Goal: Task Accomplishment & Management: Use online tool/utility

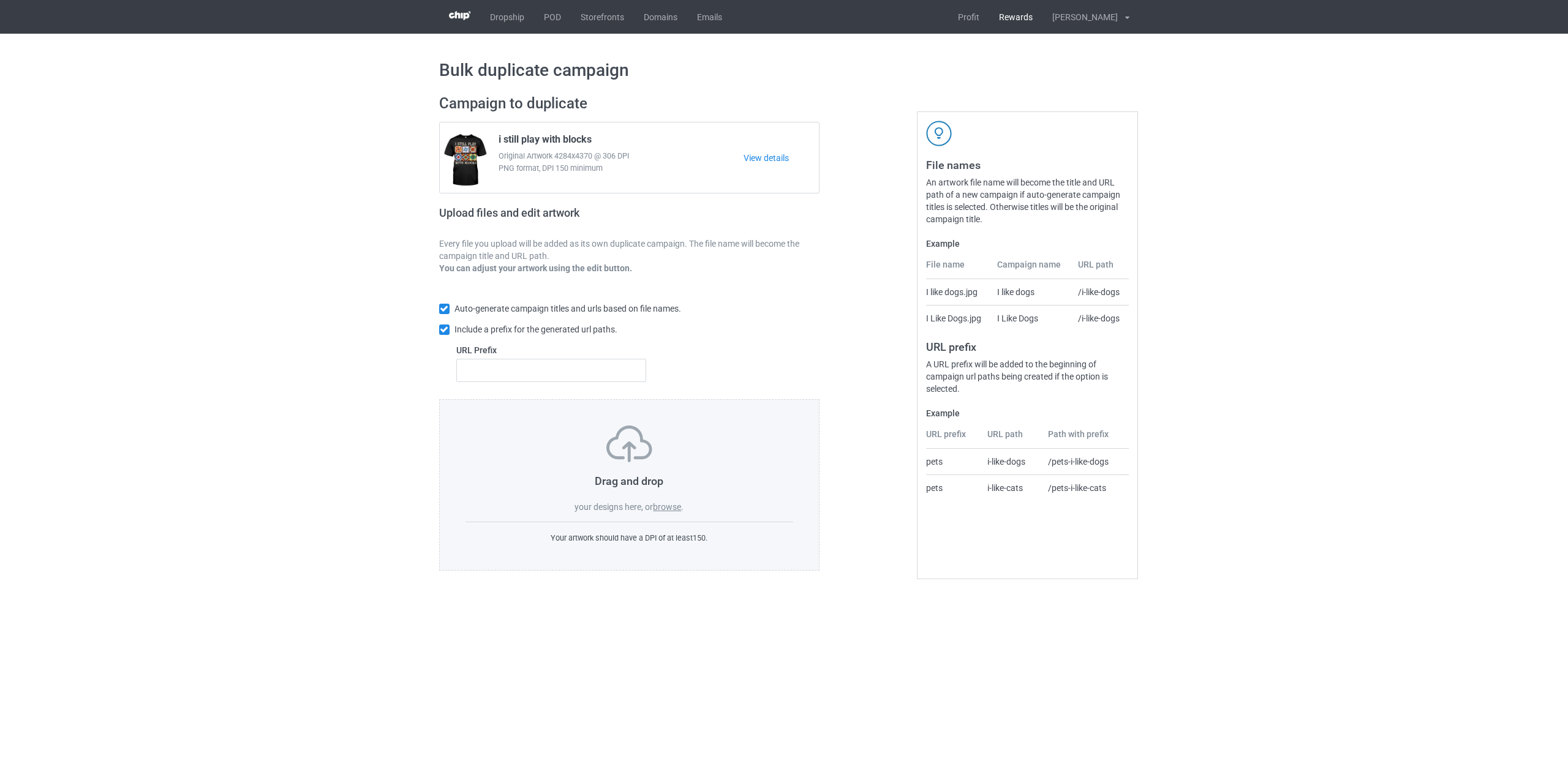
click at [1034, 17] on link "Rewards" at bounding box center [1016, 17] width 54 height 34
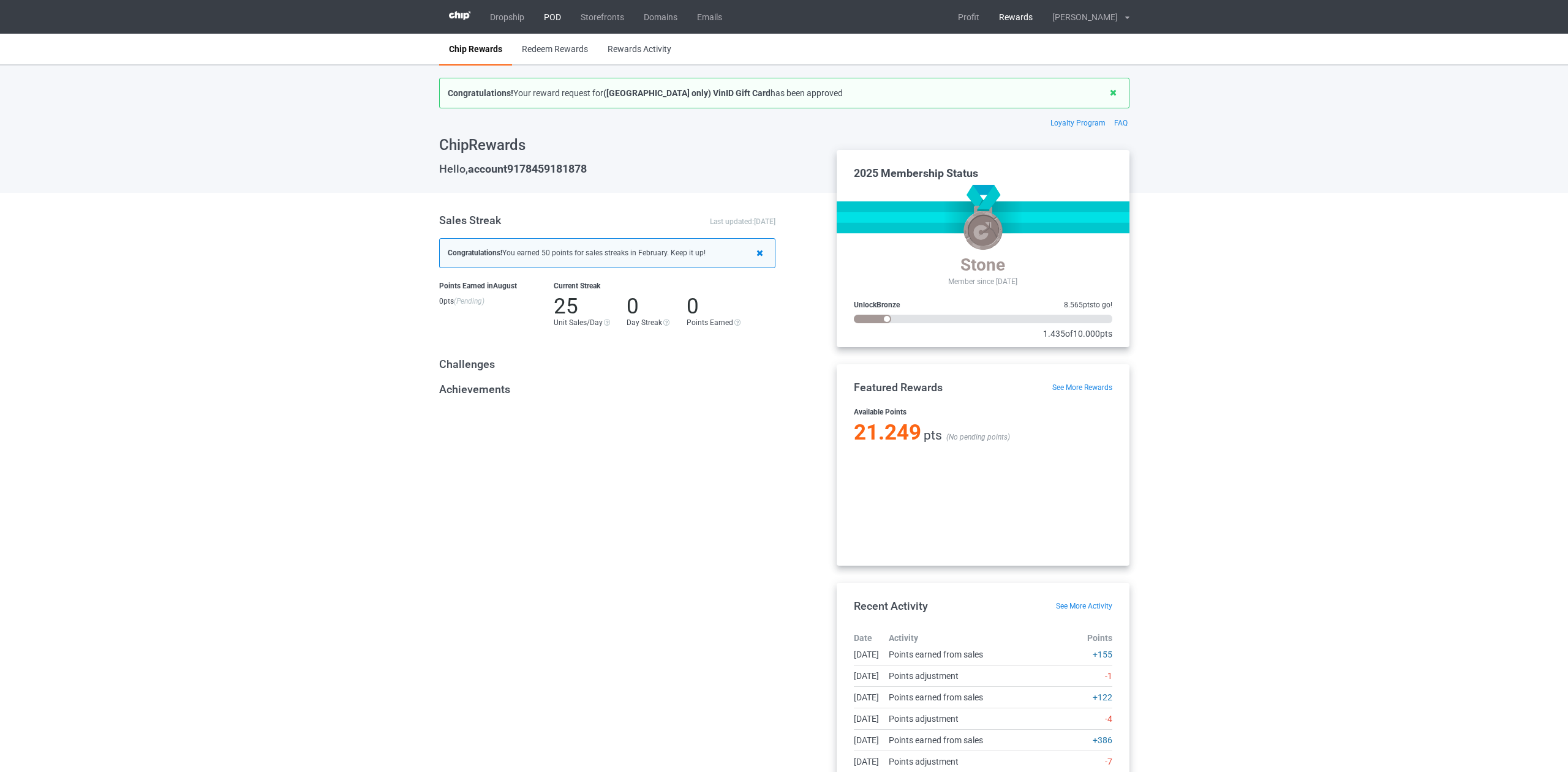
click at [554, 16] on link "POD" at bounding box center [552, 17] width 37 height 34
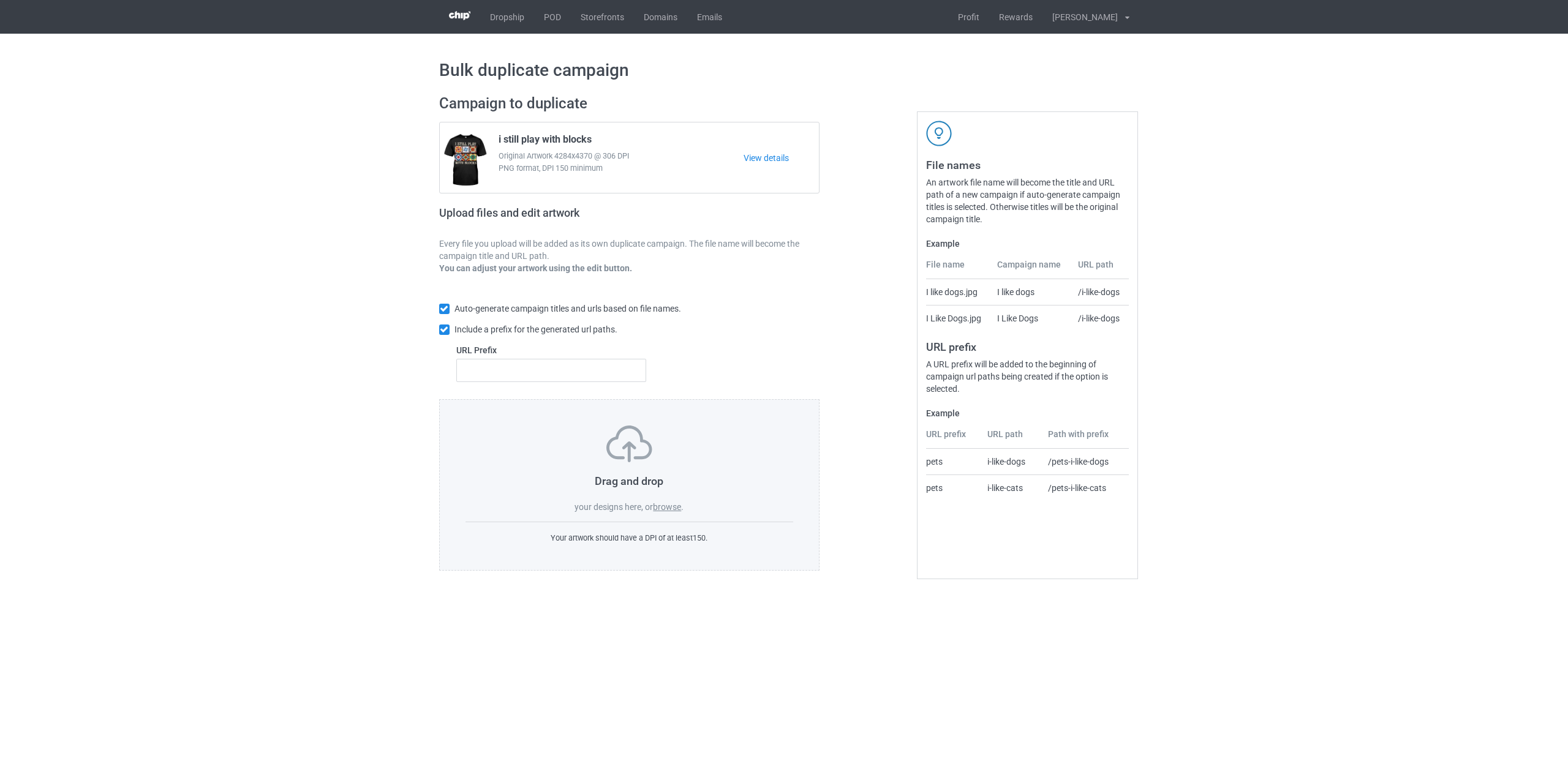
click at [663, 506] on label "browse" at bounding box center [667, 507] width 28 height 9
click at [0, 0] on input "browse" at bounding box center [0, 0] width 0 height 0
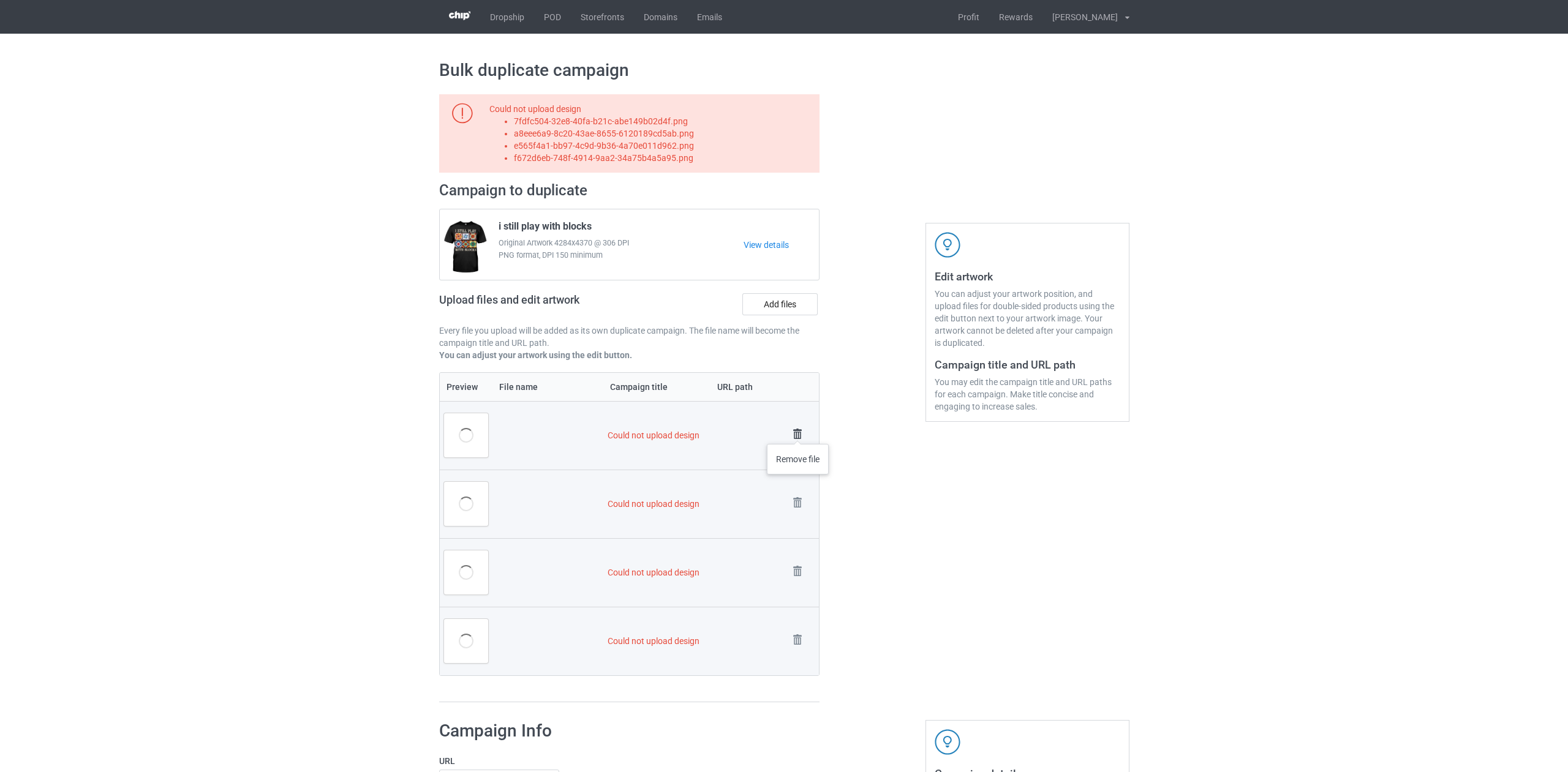
click at [798, 431] on img at bounding box center [797, 433] width 17 height 17
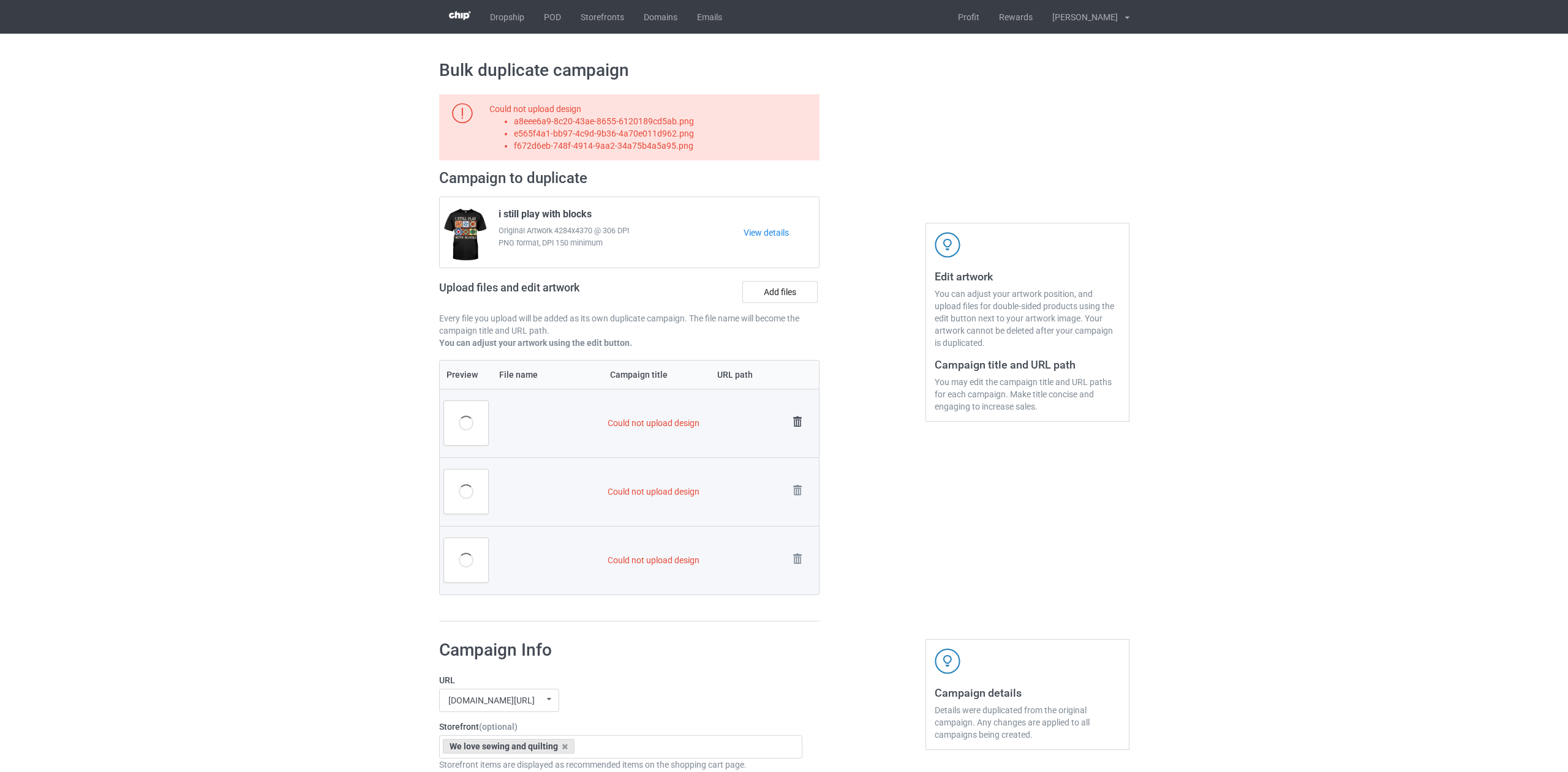
click at [797, 422] on img at bounding box center [797, 421] width 17 height 17
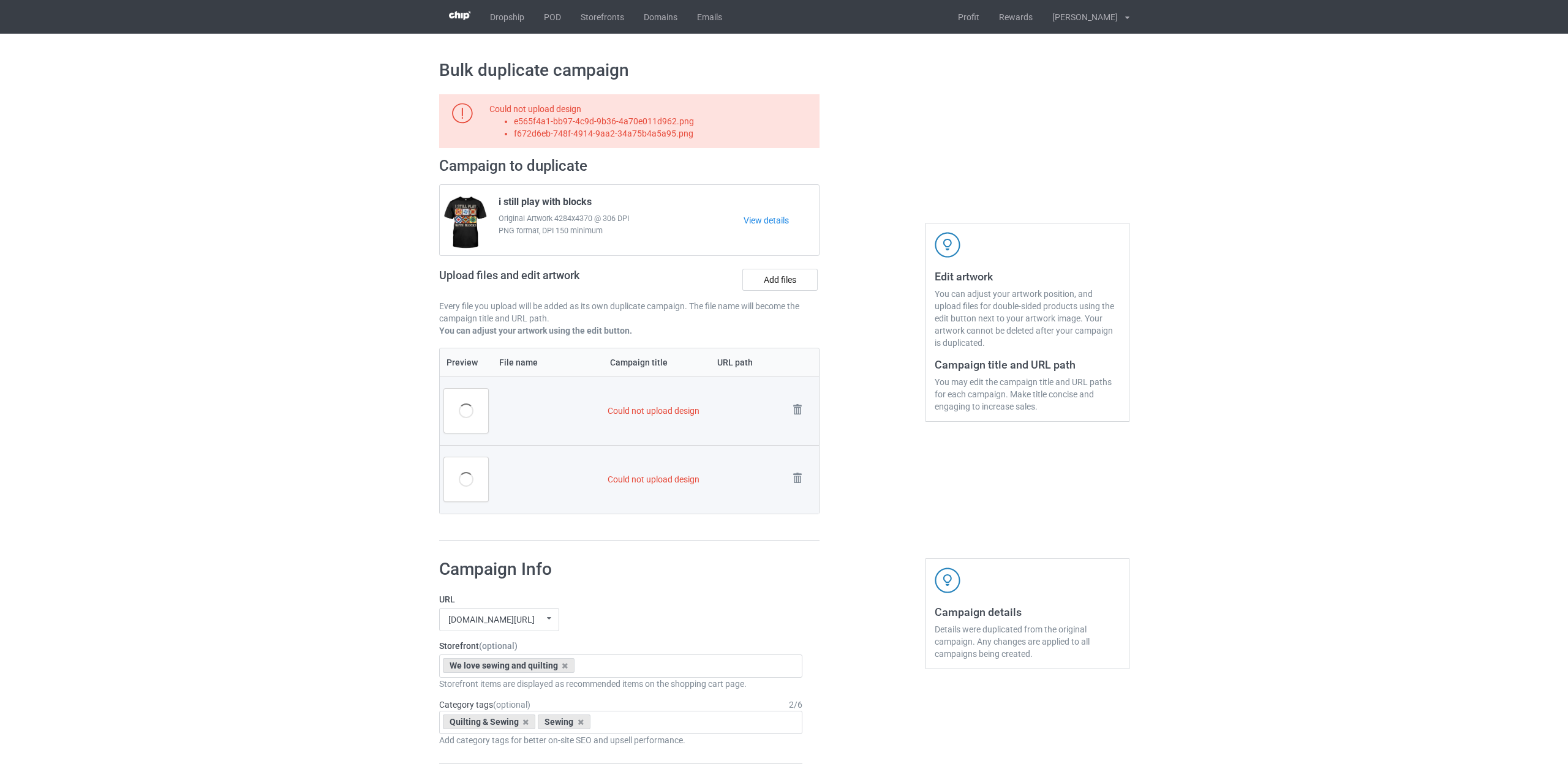
click at [797, 422] on td "Remove file" at bounding box center [802, 410] width 35 height 68
click at [0, 0] on img at bounding box center [0, 0] width 0 height 0
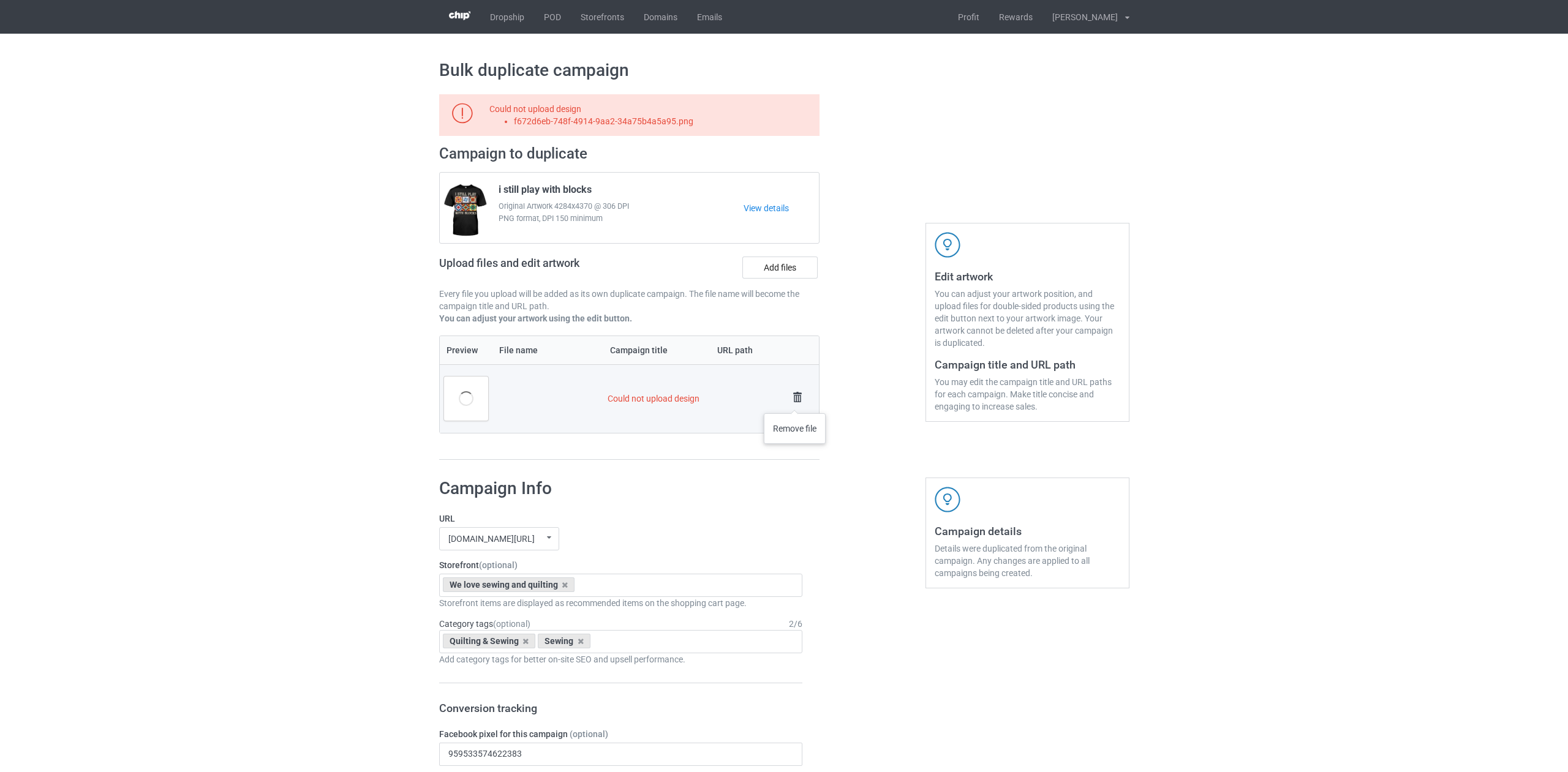
click at [795, 401] on img at bounding box center [797, 397] width 17 height 17
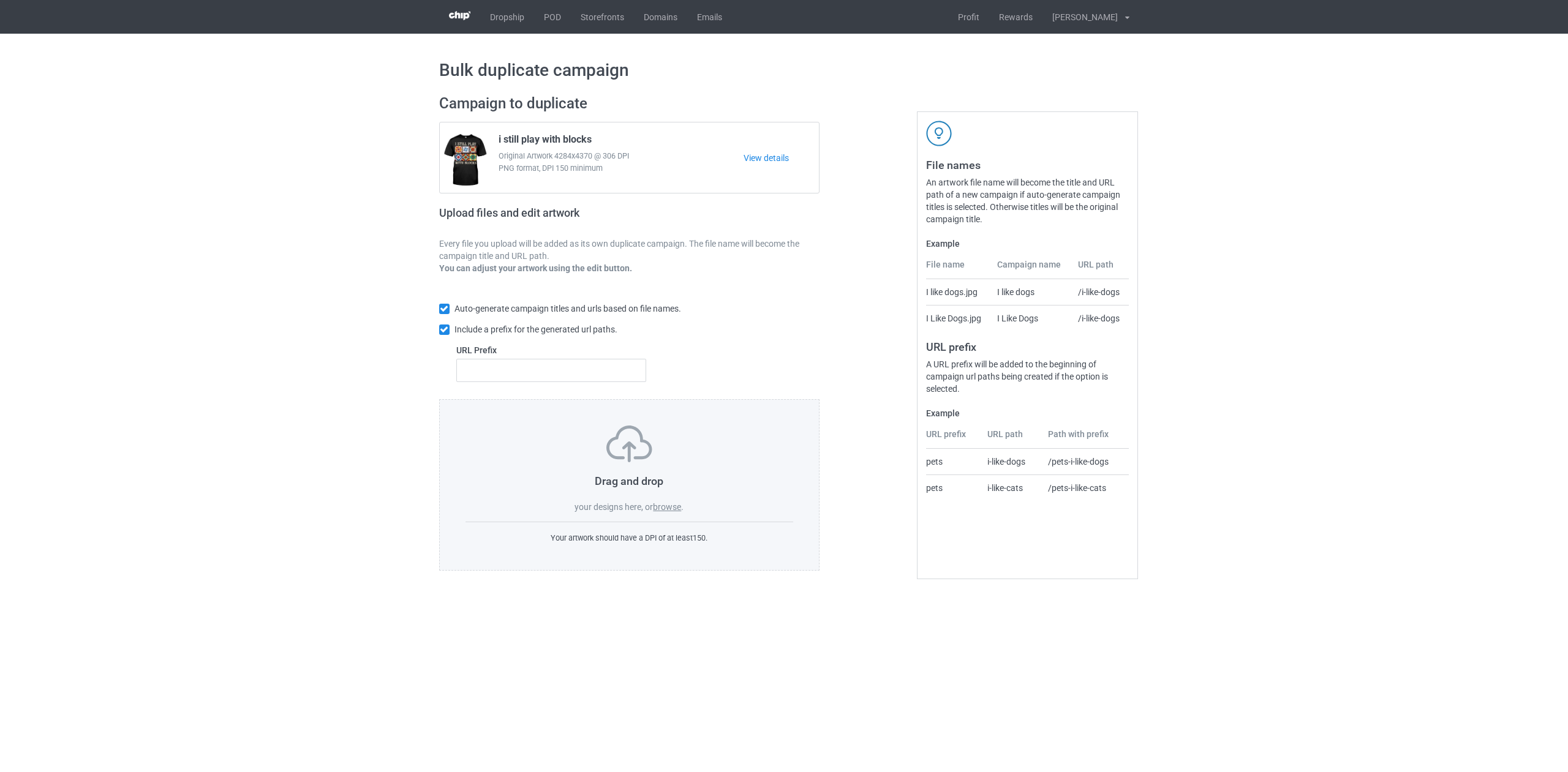
click at [659, 507] on label "browse" at bounding box center [667, 507] width 28 height 9
click at [0, 0] on input "browse" at bounding box center [0, 0] width 0 height 0
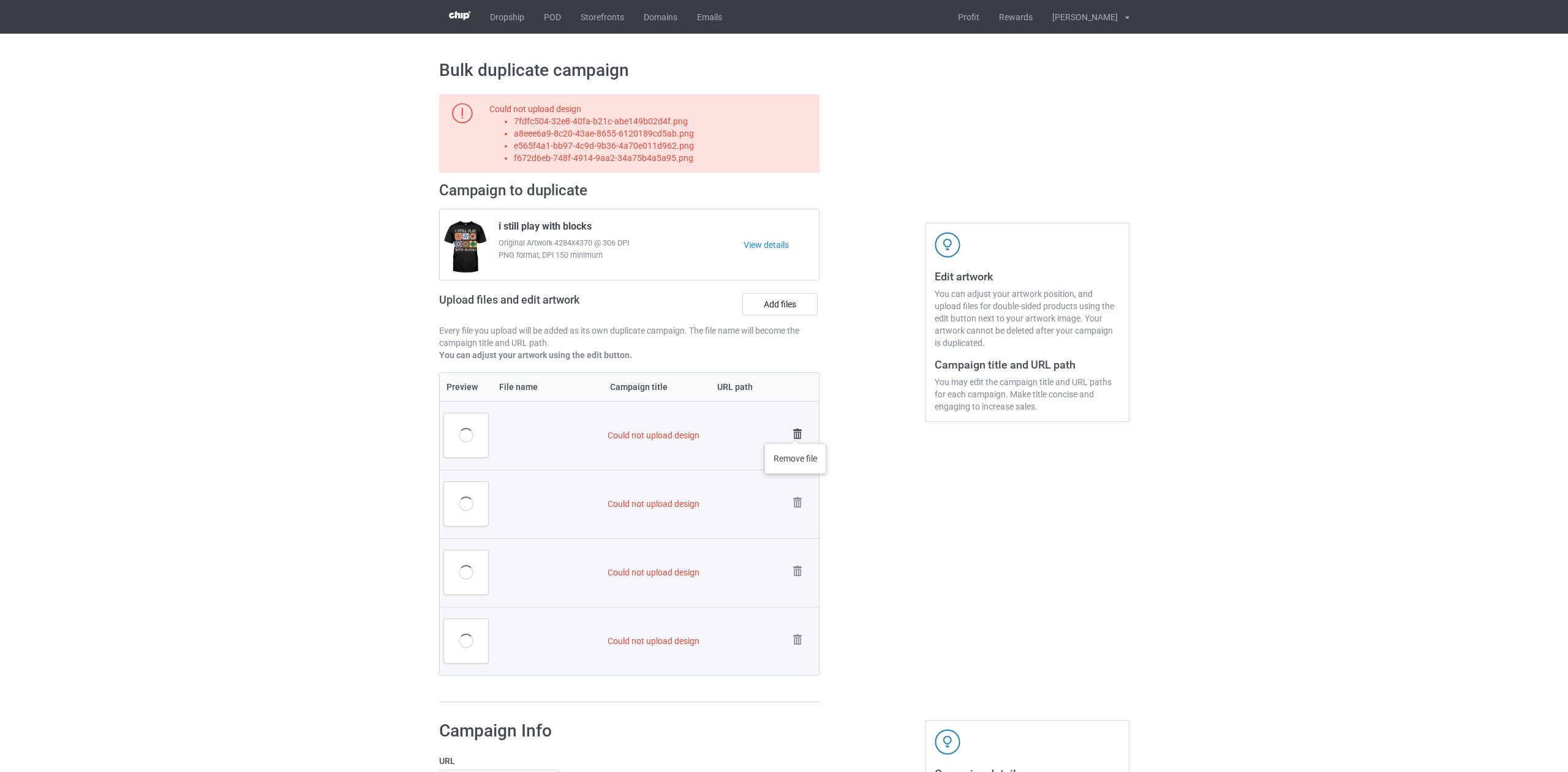
click at [796, 431] on img at bounding box center [797, 433] width 17 height 17
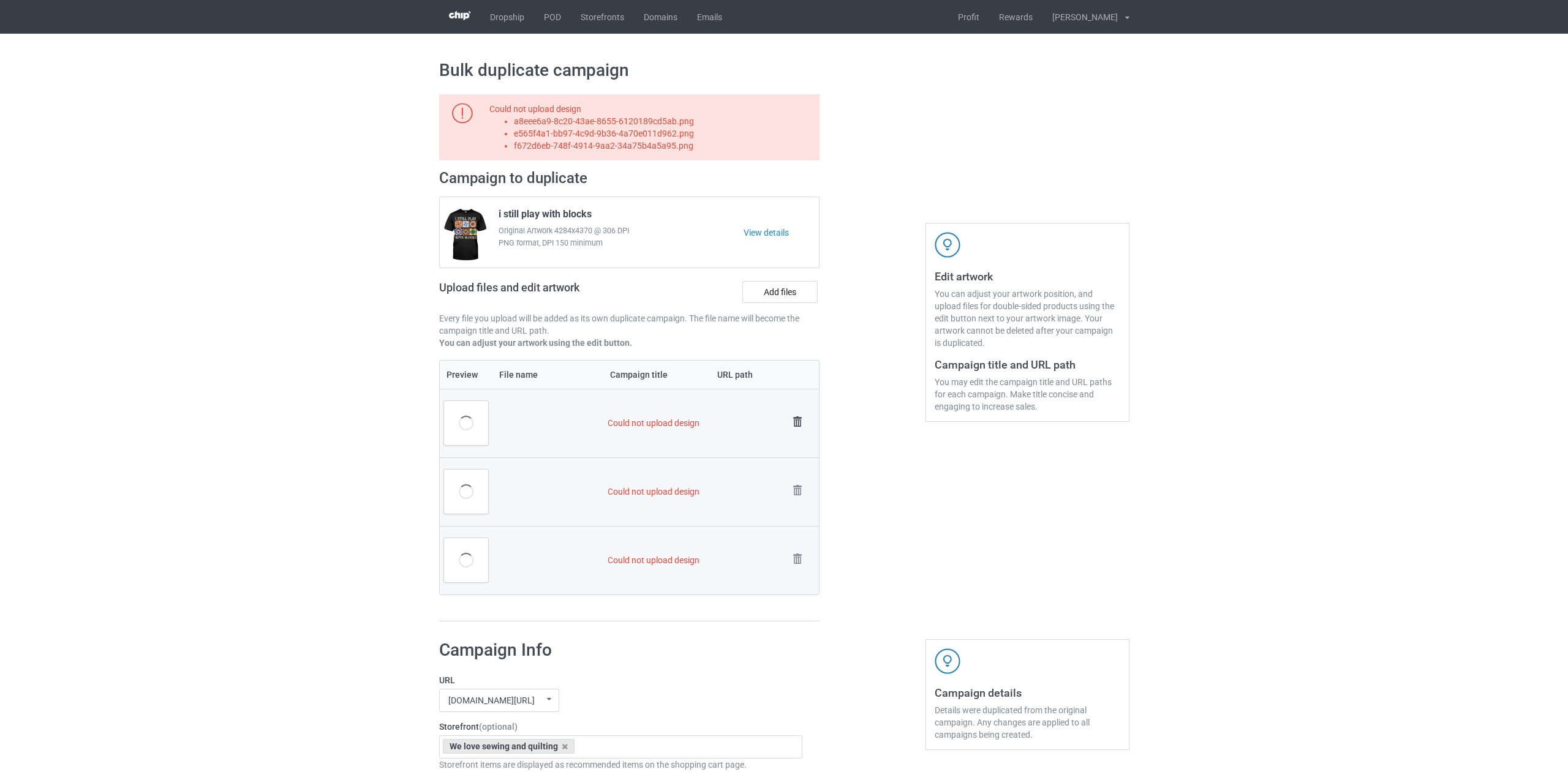
click at [796, 426] on img at bounding box center [797, 421] width 17 height 17
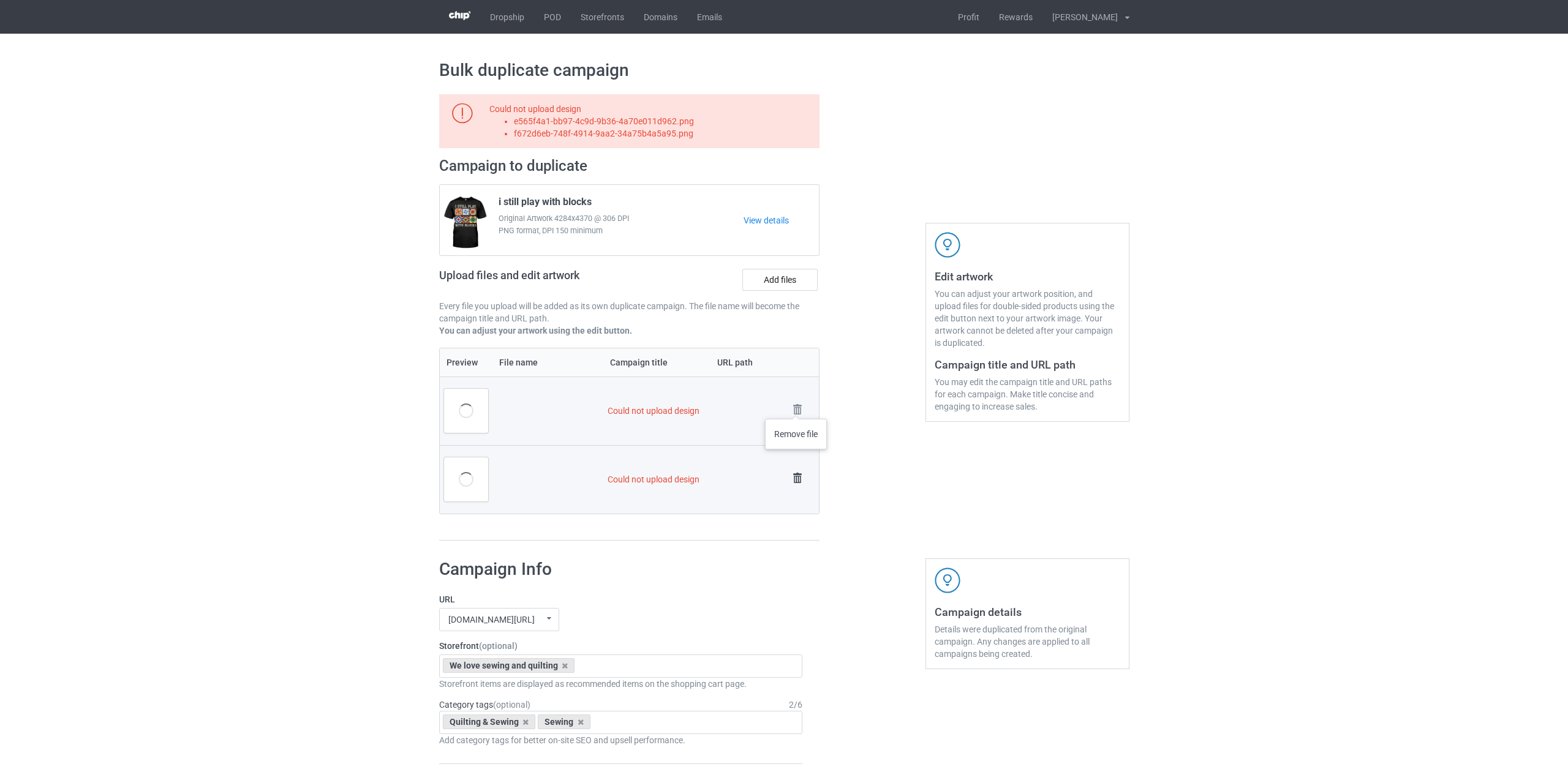
click at [0, 0] on img at bounding box center [0, 0] width 0 height 0
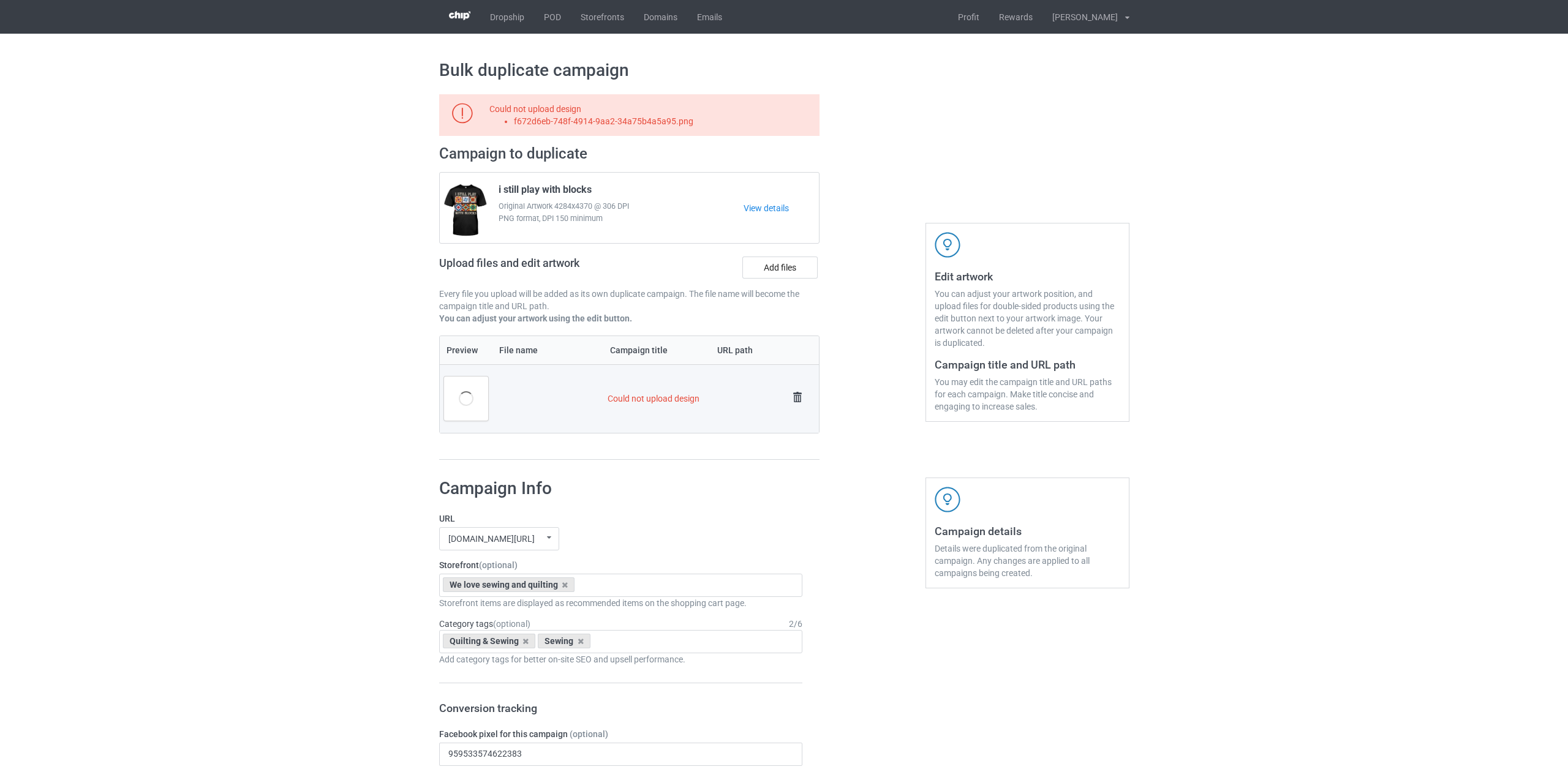
click at [795, 394] on img at bounding box center [797, 397] width 17 height 17
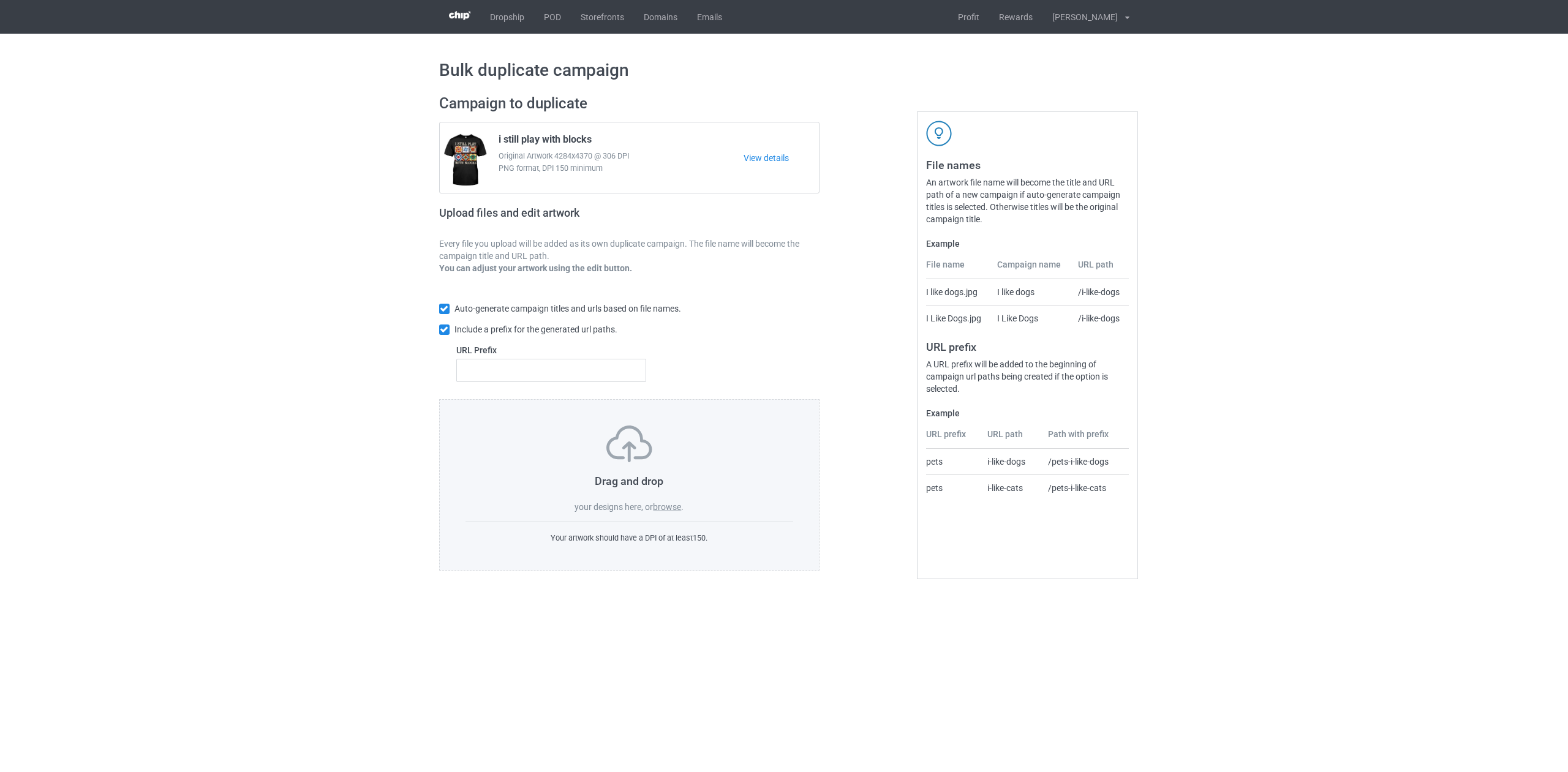
click at [667, 507] on label "browse" at bounding box center [667, 507] width 28 height 9
click at [0, 0] on input "browse" at bounding box center [0, 0] width 0 height 0
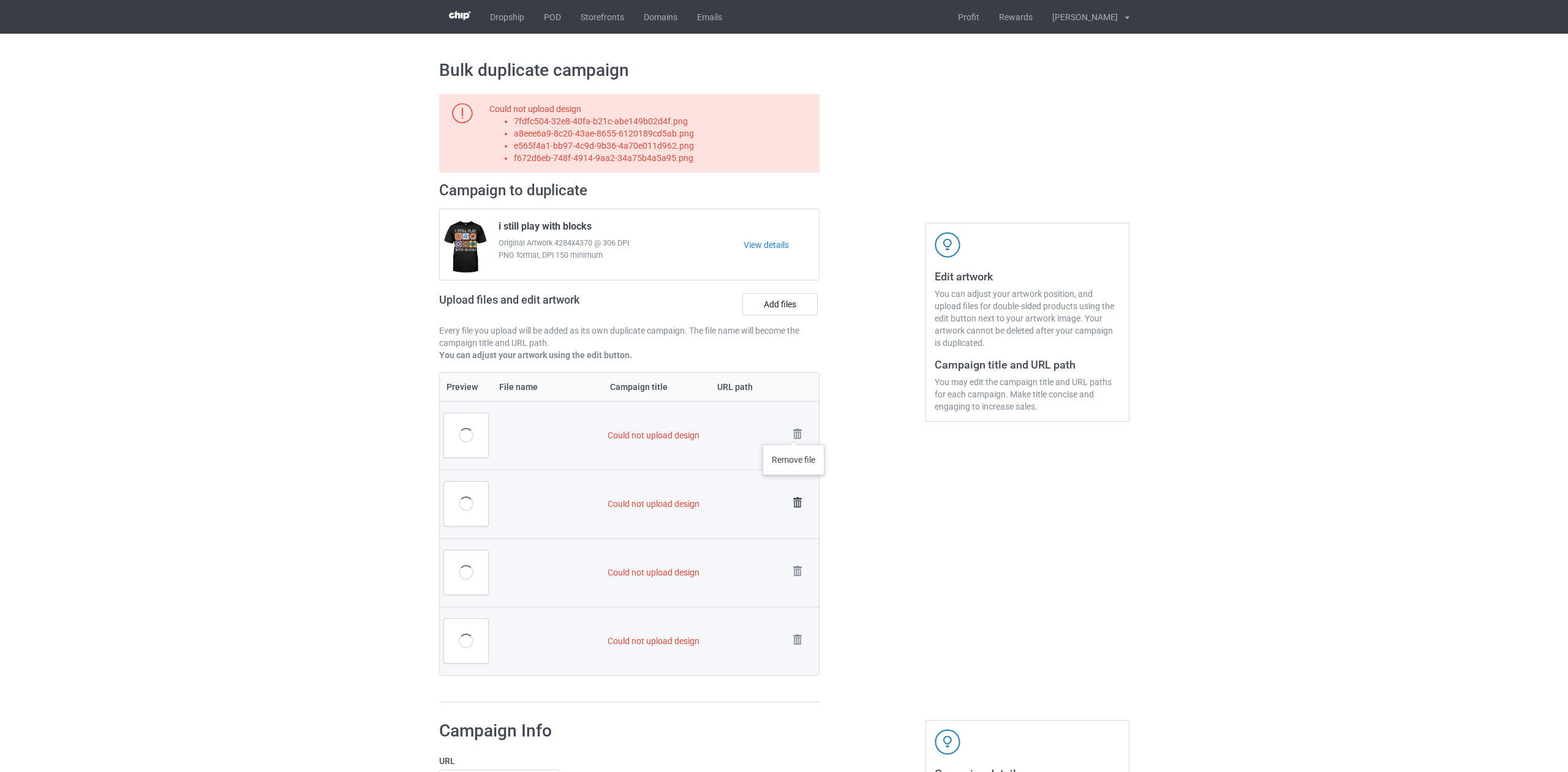
click at [0, 0] on img at bounding box center [0, 0] width 0 height 0
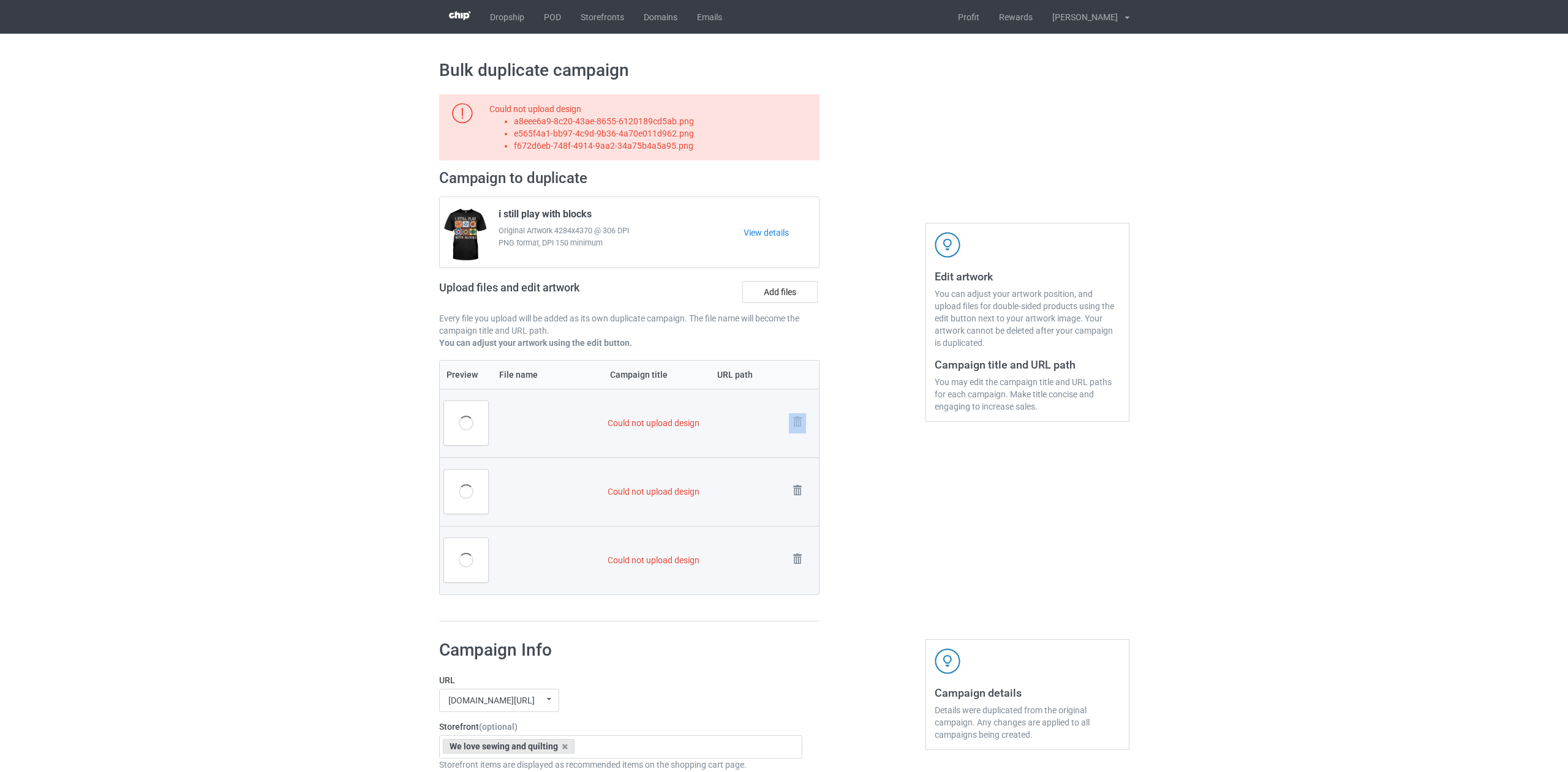
click at [793, 432] on link at bounding box center [797, 423] width 17 height 20
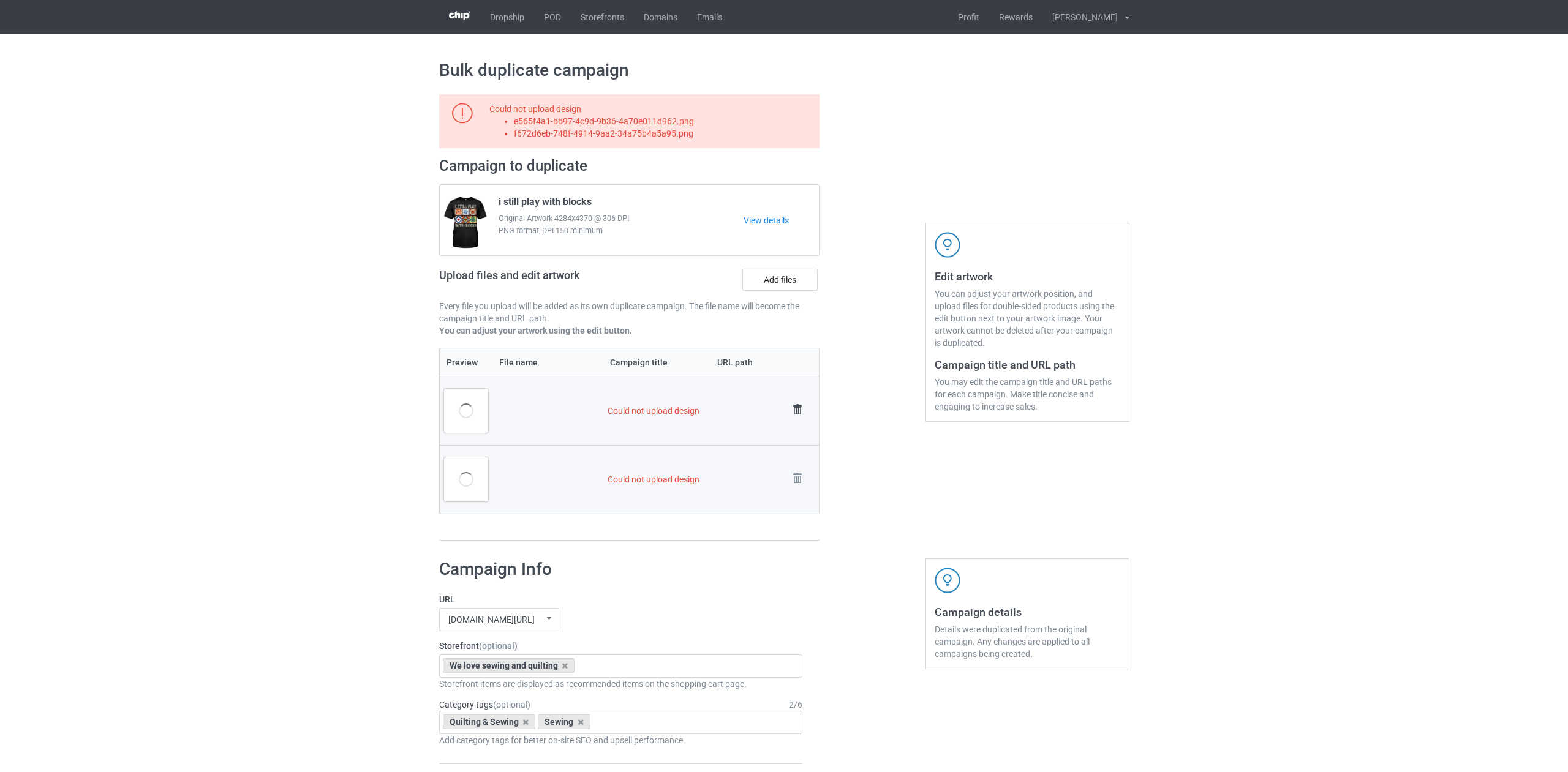
drag, startPoint x: 796, startPoint y: 425, endPoint x: 799, endPoint y: 408, distance: 17.3
click at [796, 425] on td "Remove file" at bounding box center [802, 410] width 35 height 68
click at [799, 407] on img at bounding box center [797, 409] width 17 height 17
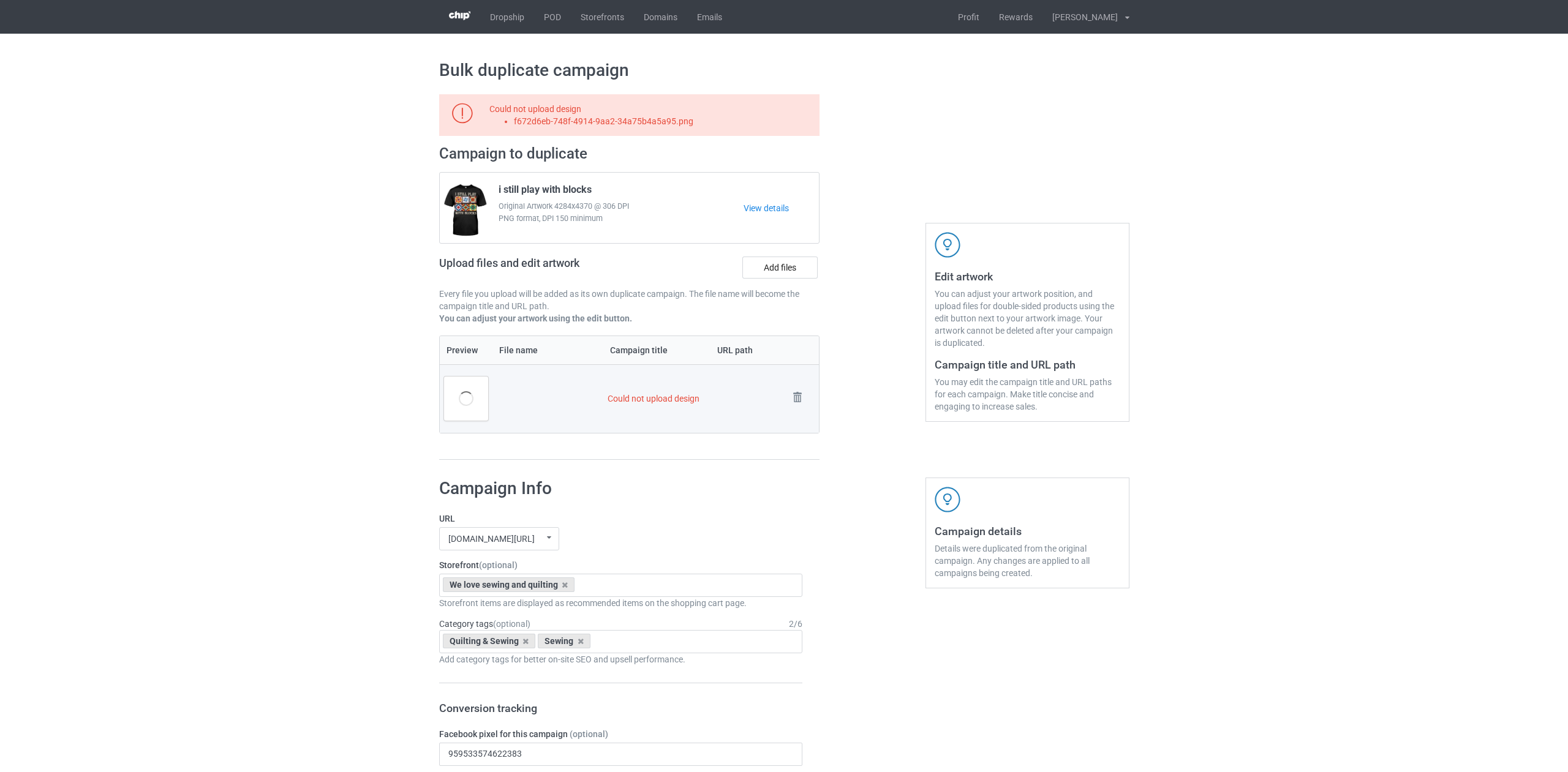
click at [799, 407] on link at bounding box center [797, 399] width 17 height 20
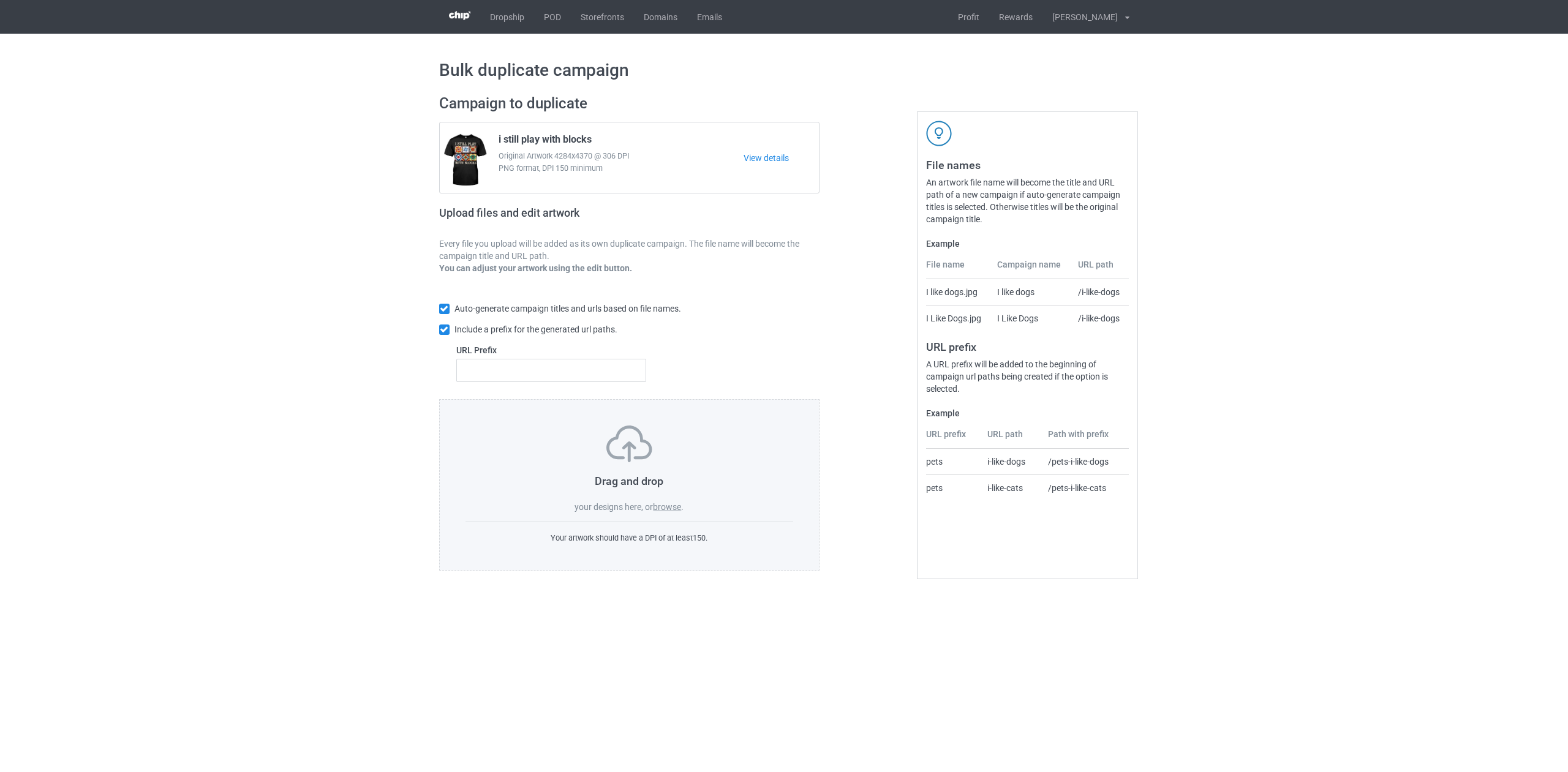
click at [799, 398] on div "Auto-generate campaign titles and urls based on file names. Include a prefix fo…" at bounding box center [630, 342] width 381 height 114
click at [662, 508] on label "browse" at bounding box center [667, 507] width 28 height 9
click at [0, 0] on input "browse" at bounding box center [0, 0] width 0 height 0
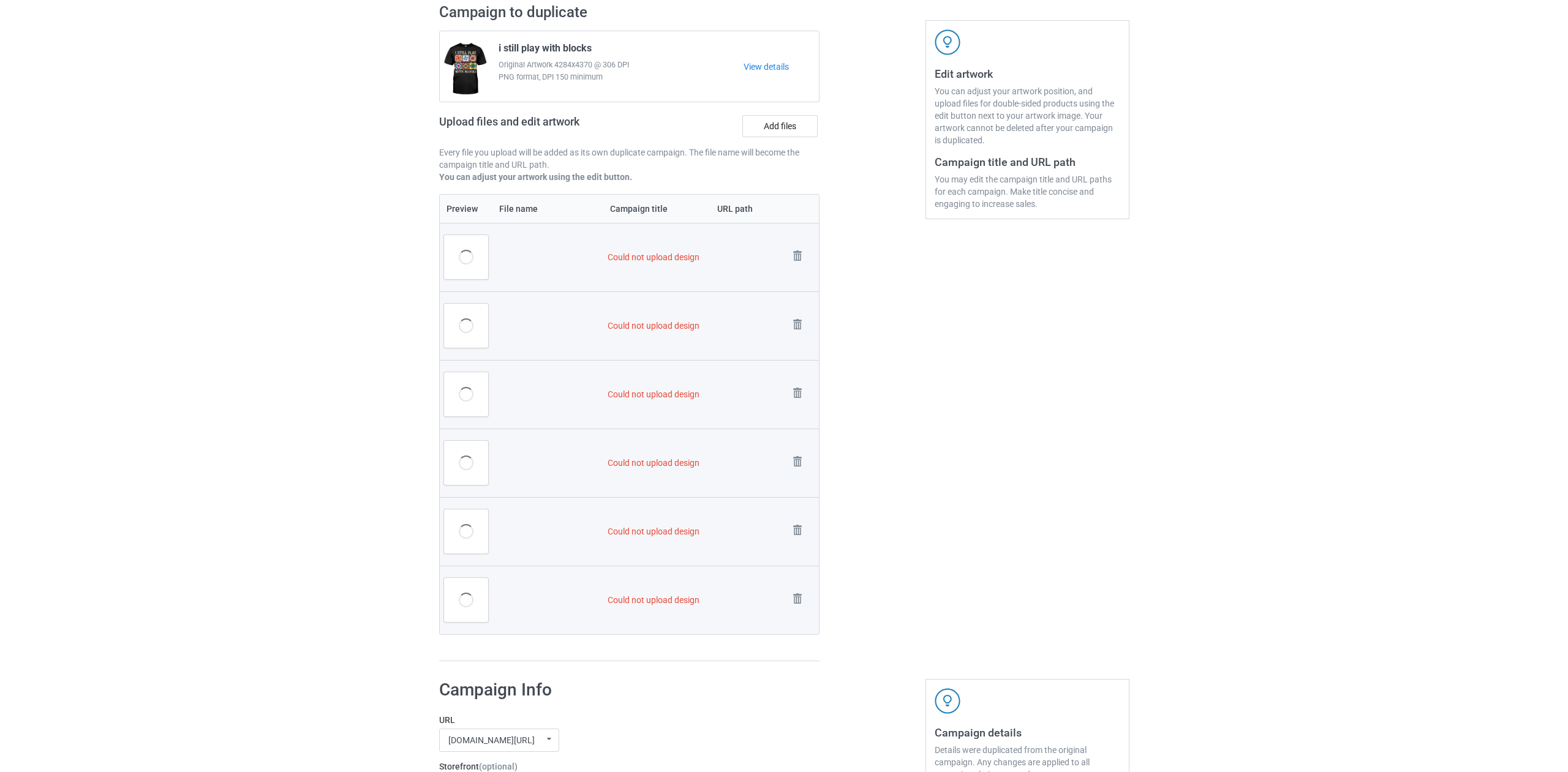
scroll to position [191, 0]
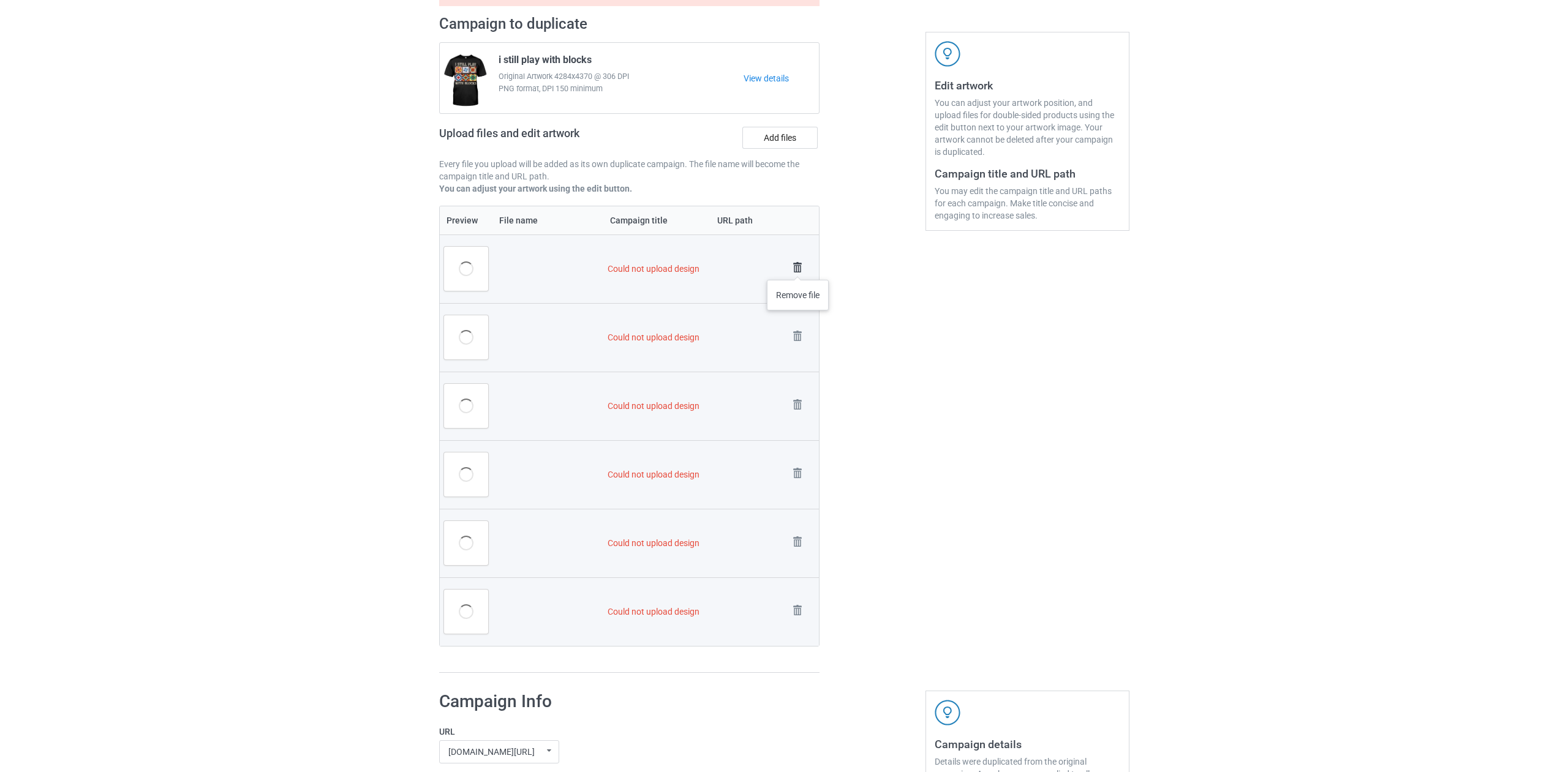
click at [798, 267] on img at bounding box center [797, 267] width 17 height 17
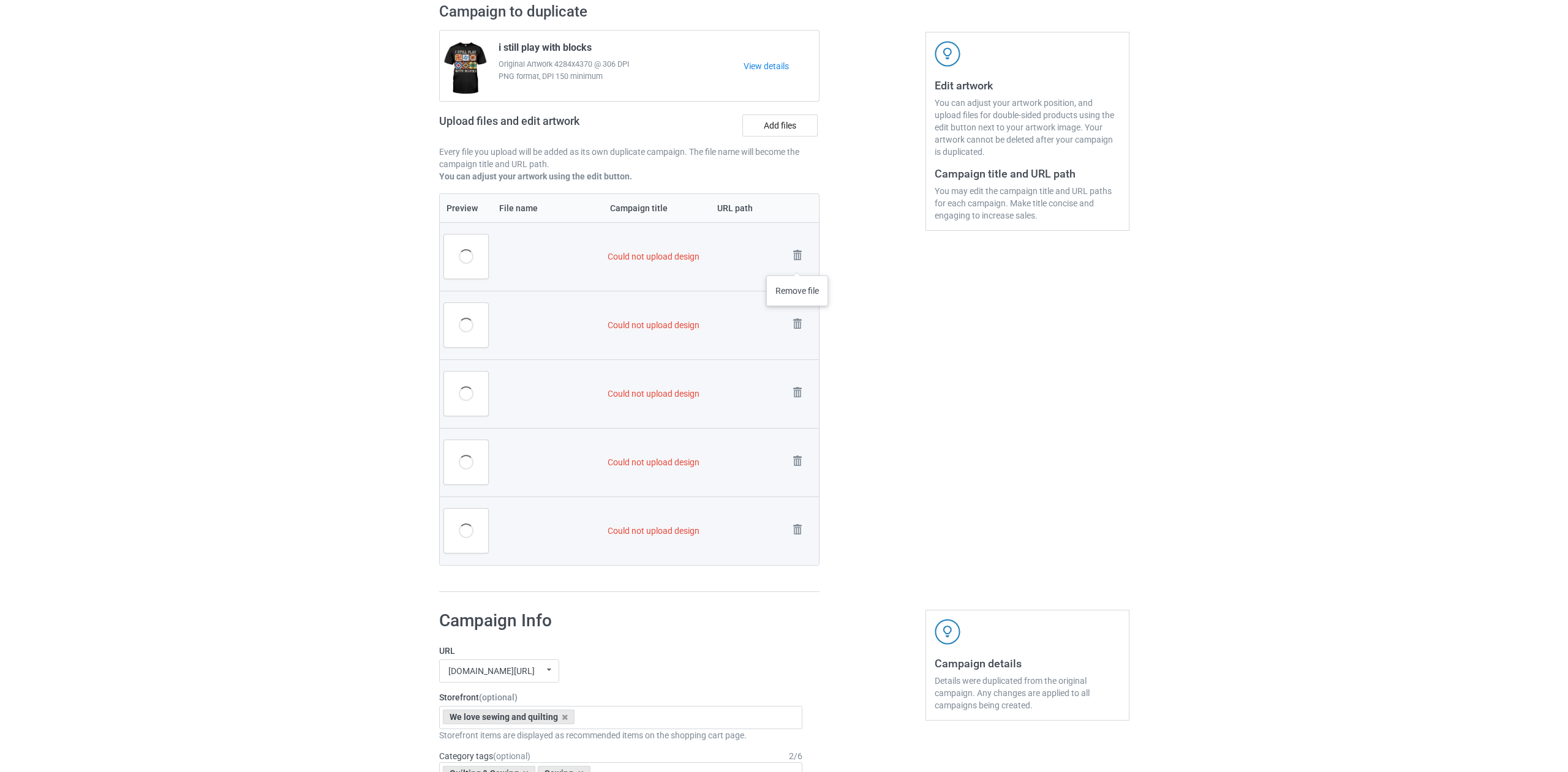
click at [0, 0] on img at bounding box center [0, 0] width 0 height 0
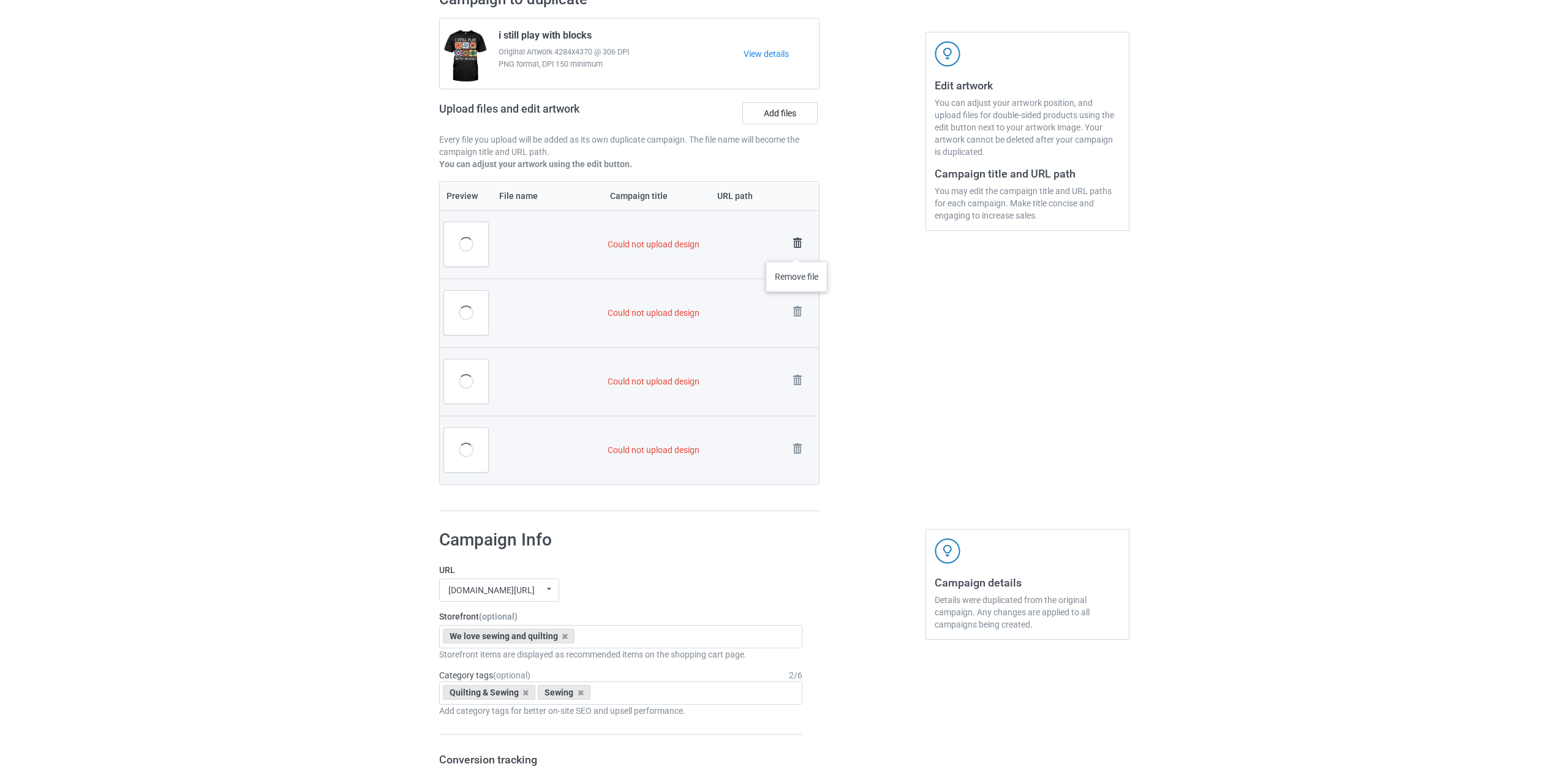
click at [797, 249] on img at bounding box center [797, 242] width 17 height 17
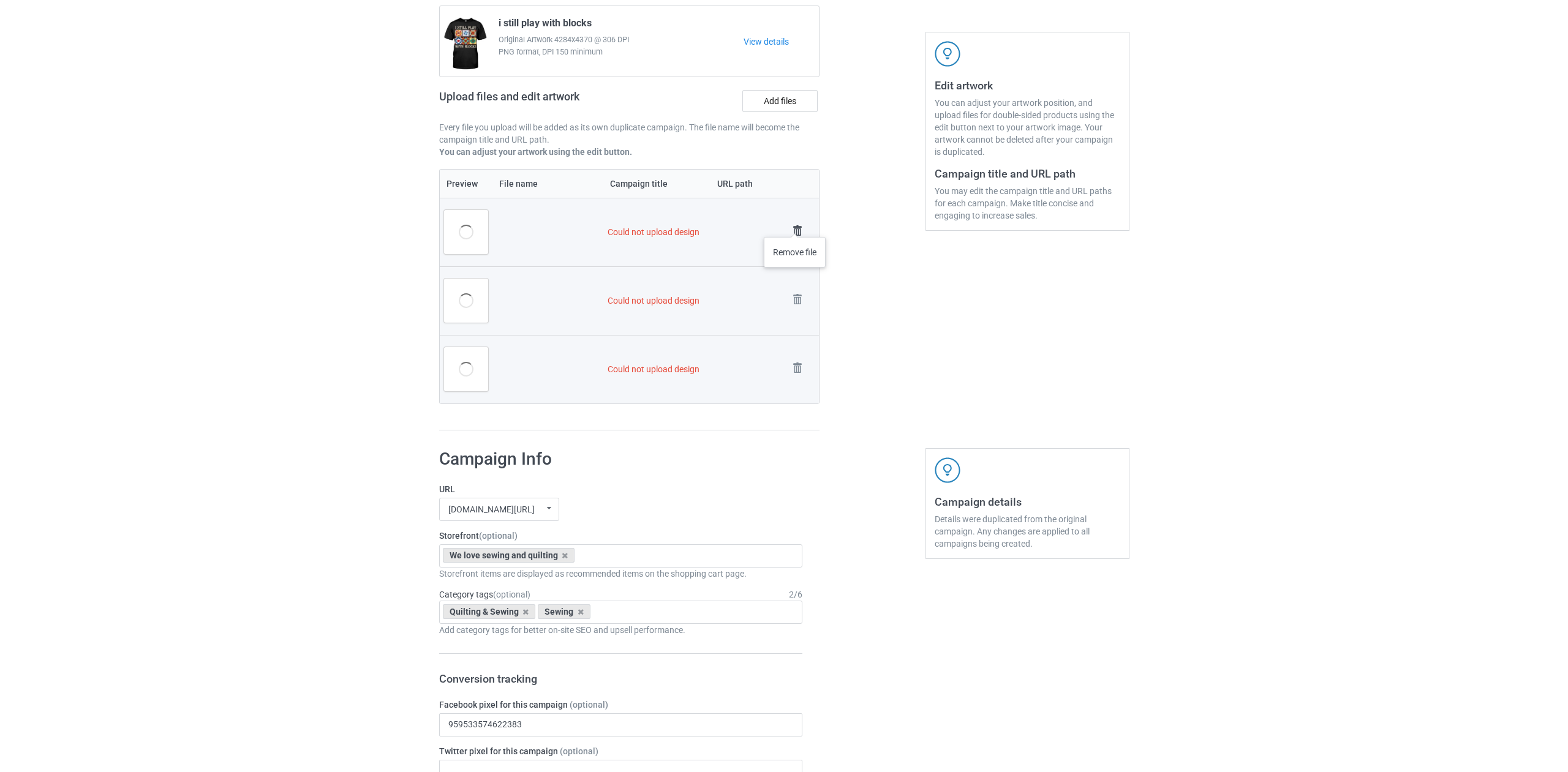
click at [795, 225] on img at bounding box center [797, 230] width 17 height 17
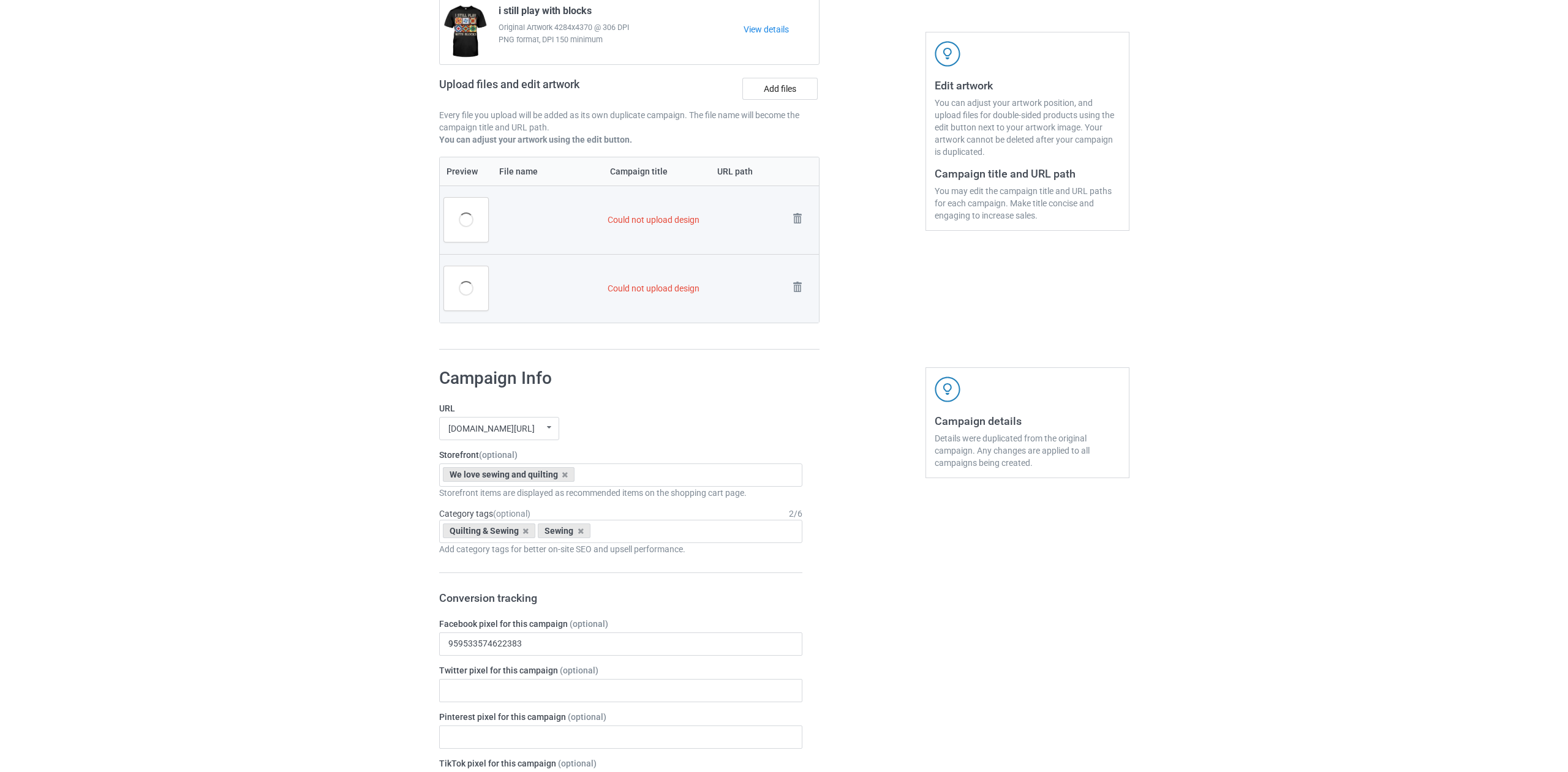
click at [0, 0] on img at bounding box center [0, 0] width 0 height 0
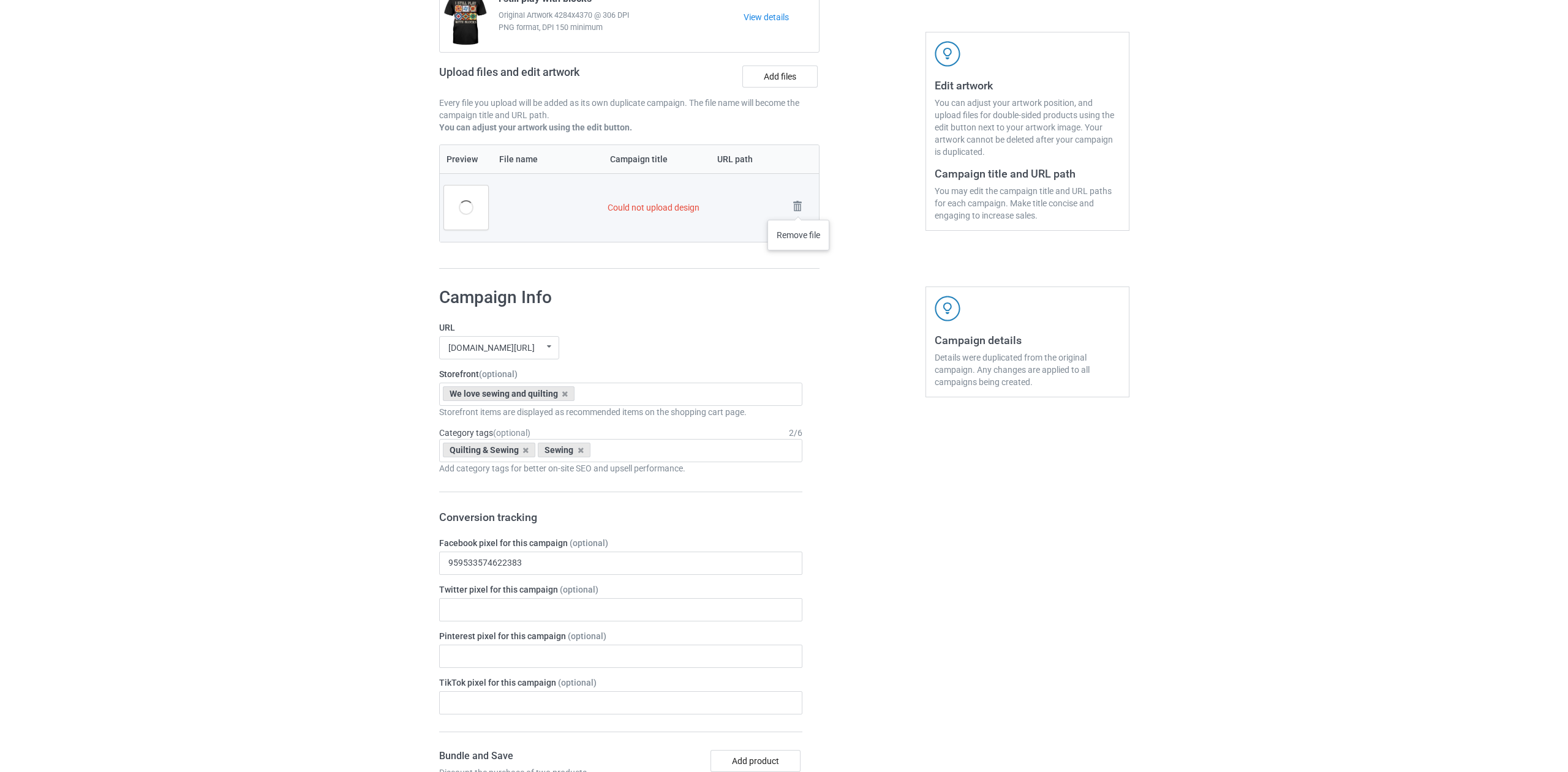
click at [0, 0] on img at bounding box center [0, 0] width 0 height 0
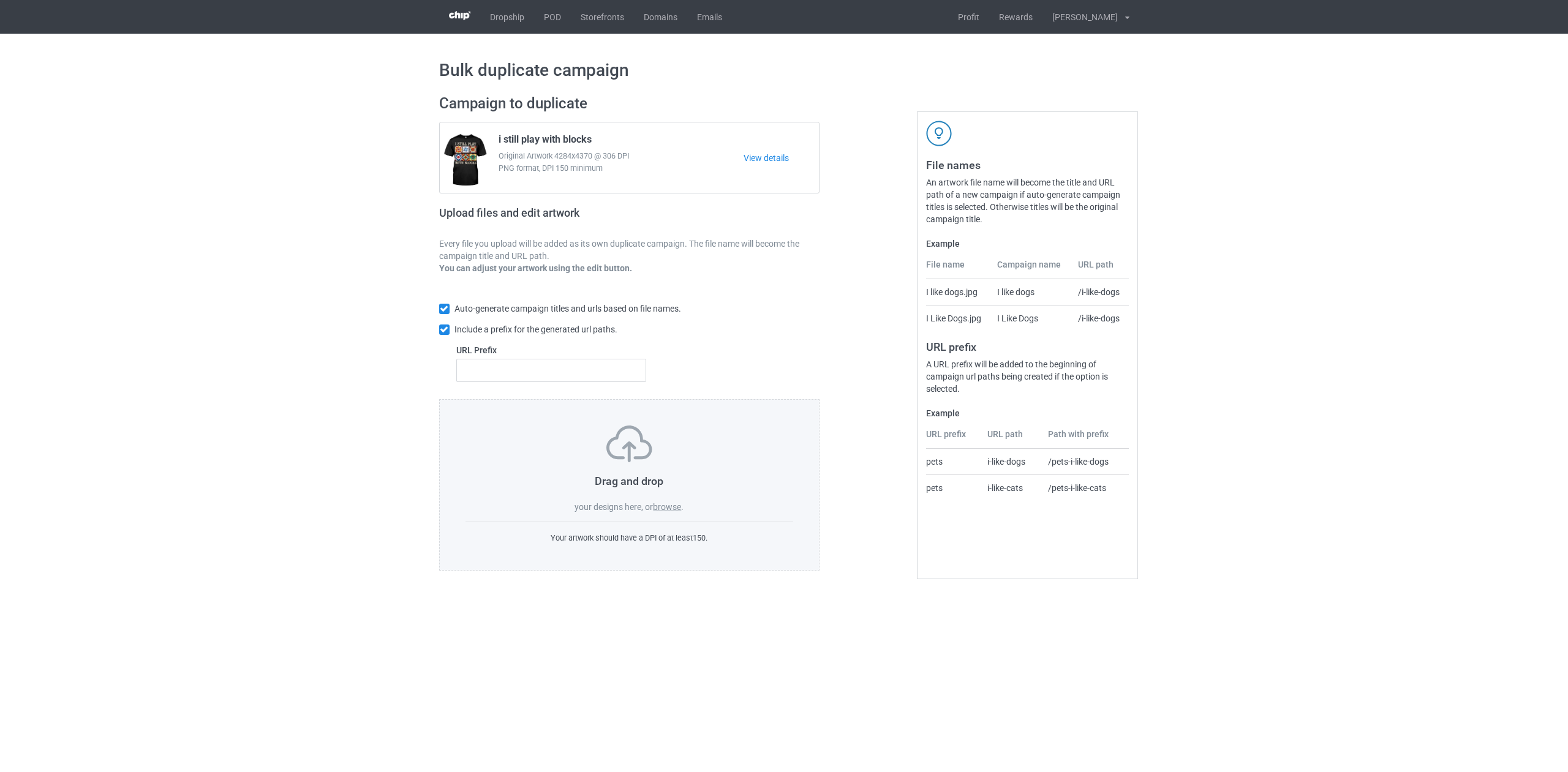
scroll to position [0, 0]
click at [663, 509] on label "browse" at bounding box center [667, 507] width 28 height 9
click at [0, 0] on input "browse" at bounding box center [0, 0] width 0 height 0
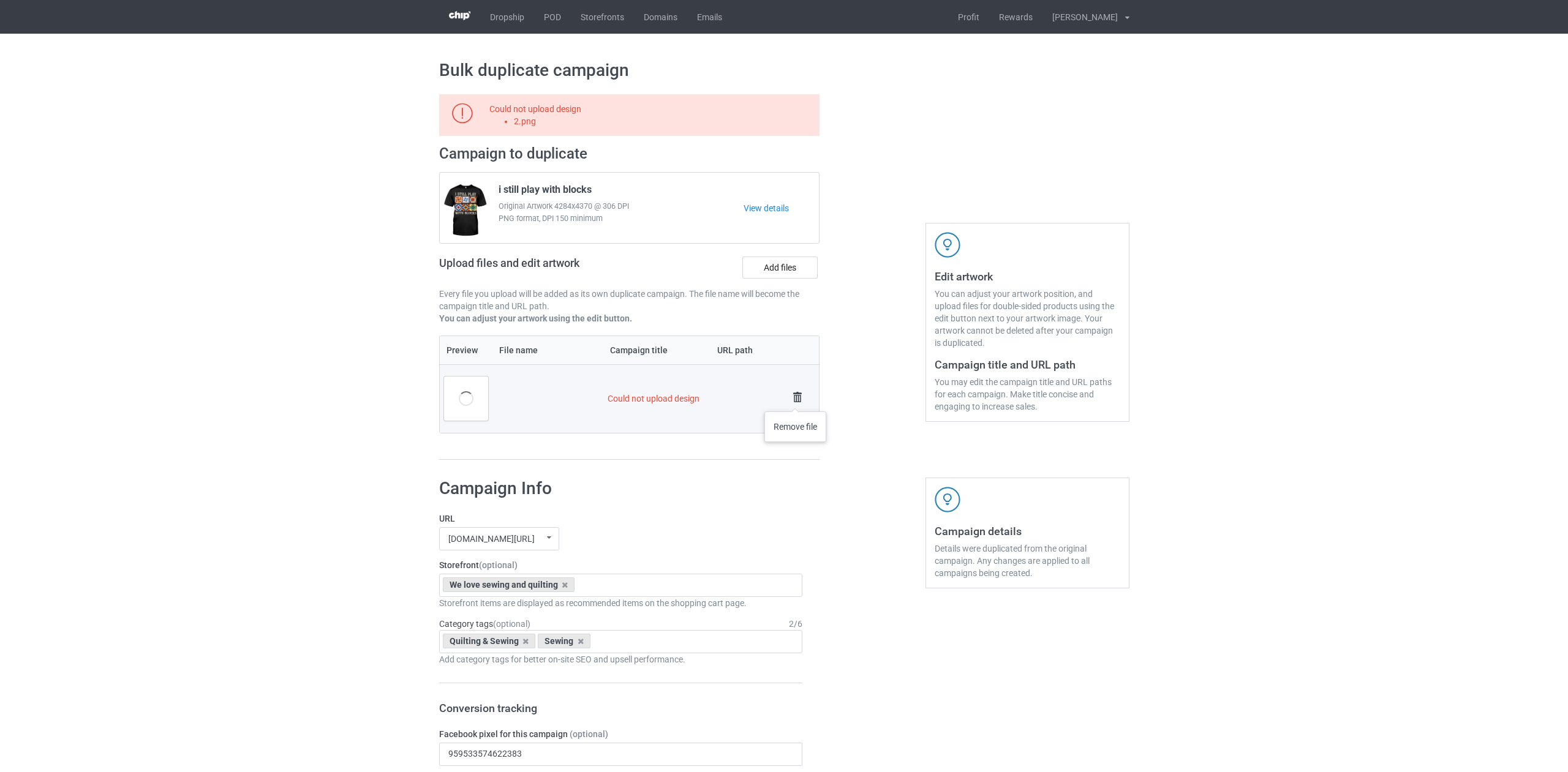
click at [796, 399] on img at bounding box center [797, 397] width 17 height 17
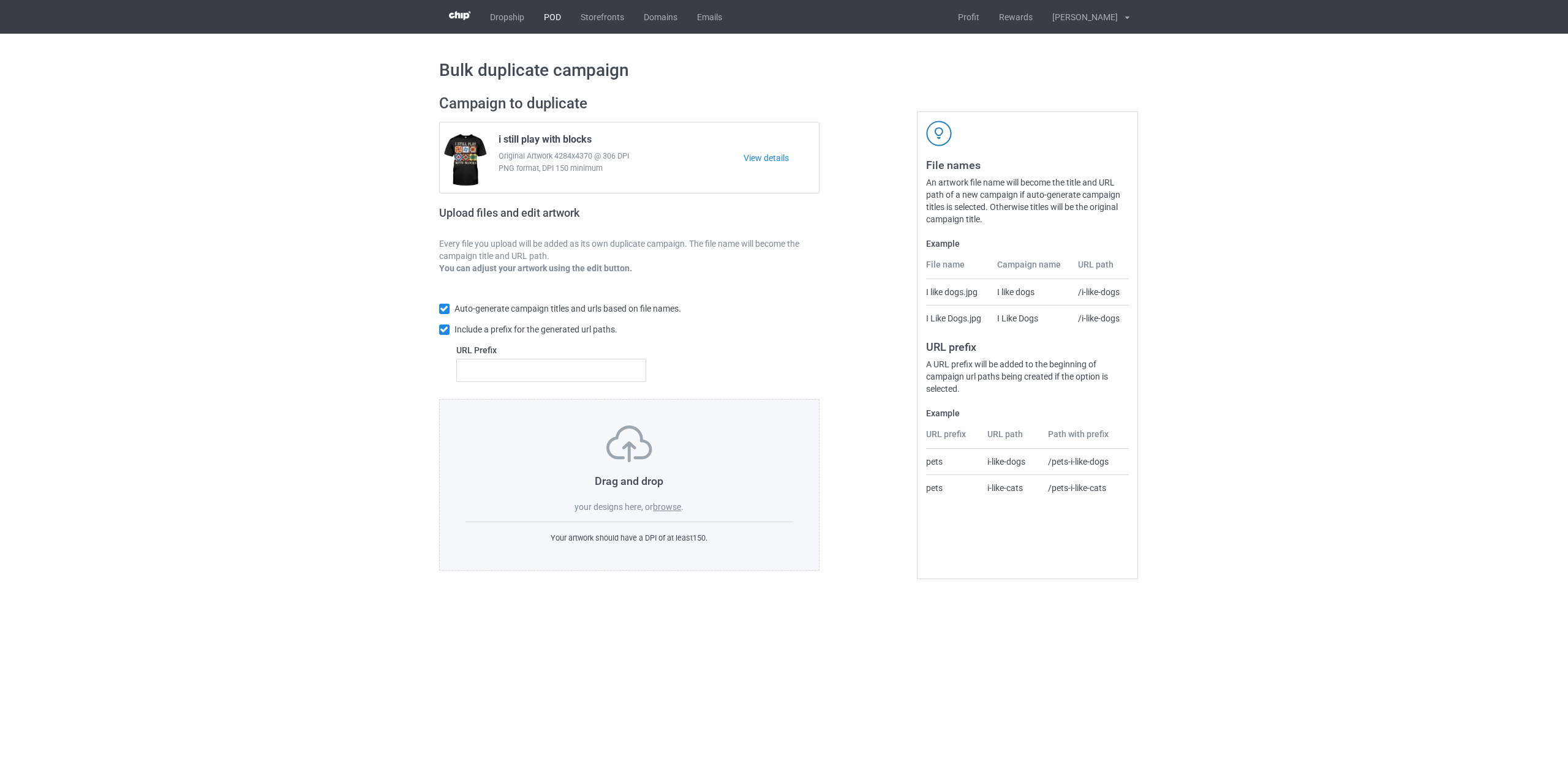
click at [556, 18] on link "POD" at bounding box center [552, 17] width 37 height 34
click at [671, 505] on label "browse" at bounding box center [667, 507] width 28 height 9
click at [0, 0] on input "browse" at bounding box center [0, 0] width 0 height 0
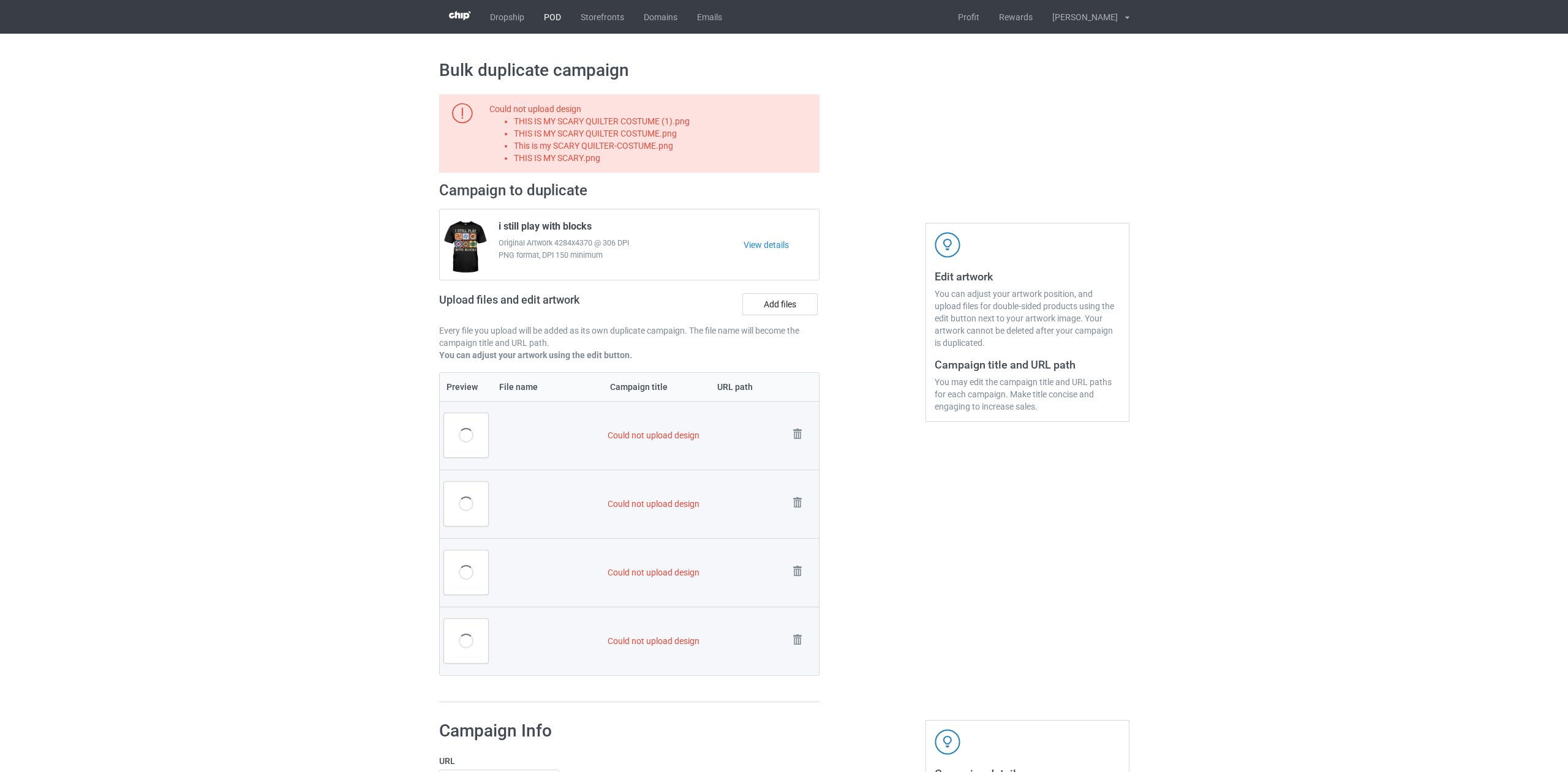
click at [554, 22] on link "POD" at bounding box center [552, 17] width 37 height 34
